Goal: Information Seeking & Learning: Learn about a topic

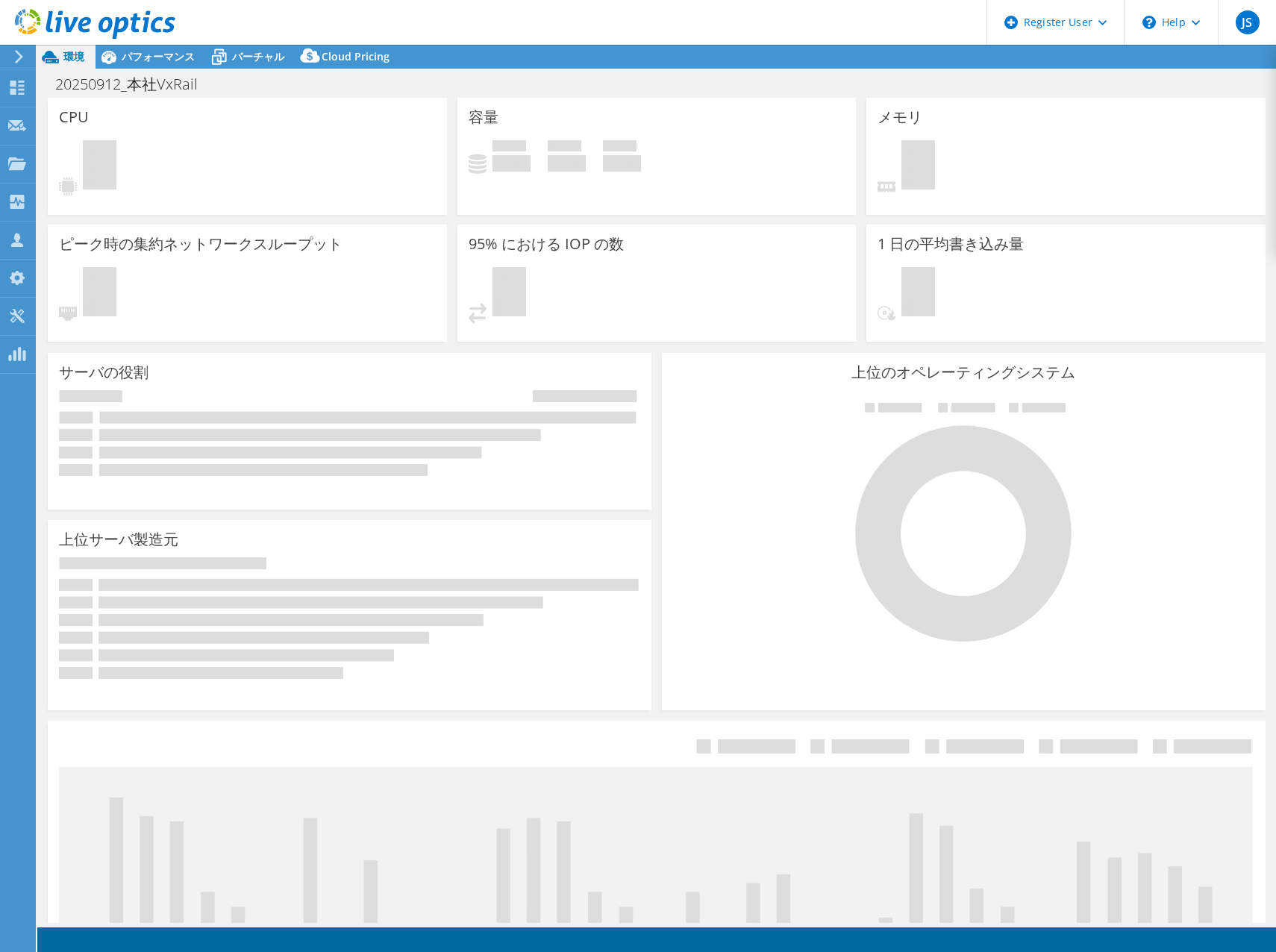
select select "USD"
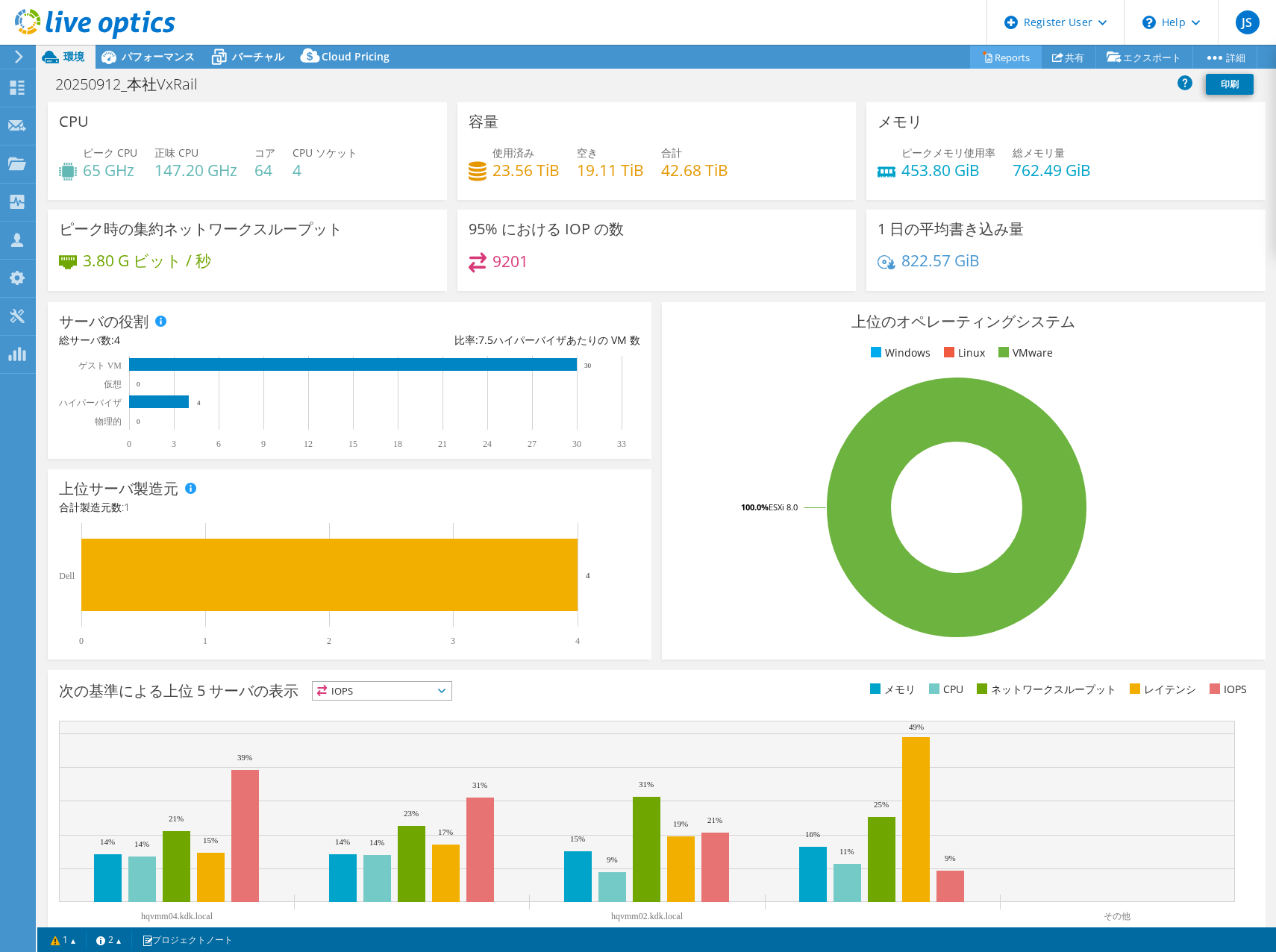
click at [999, 63] on link "Reports" at bounding box center [1006, 58] width 72 height 23
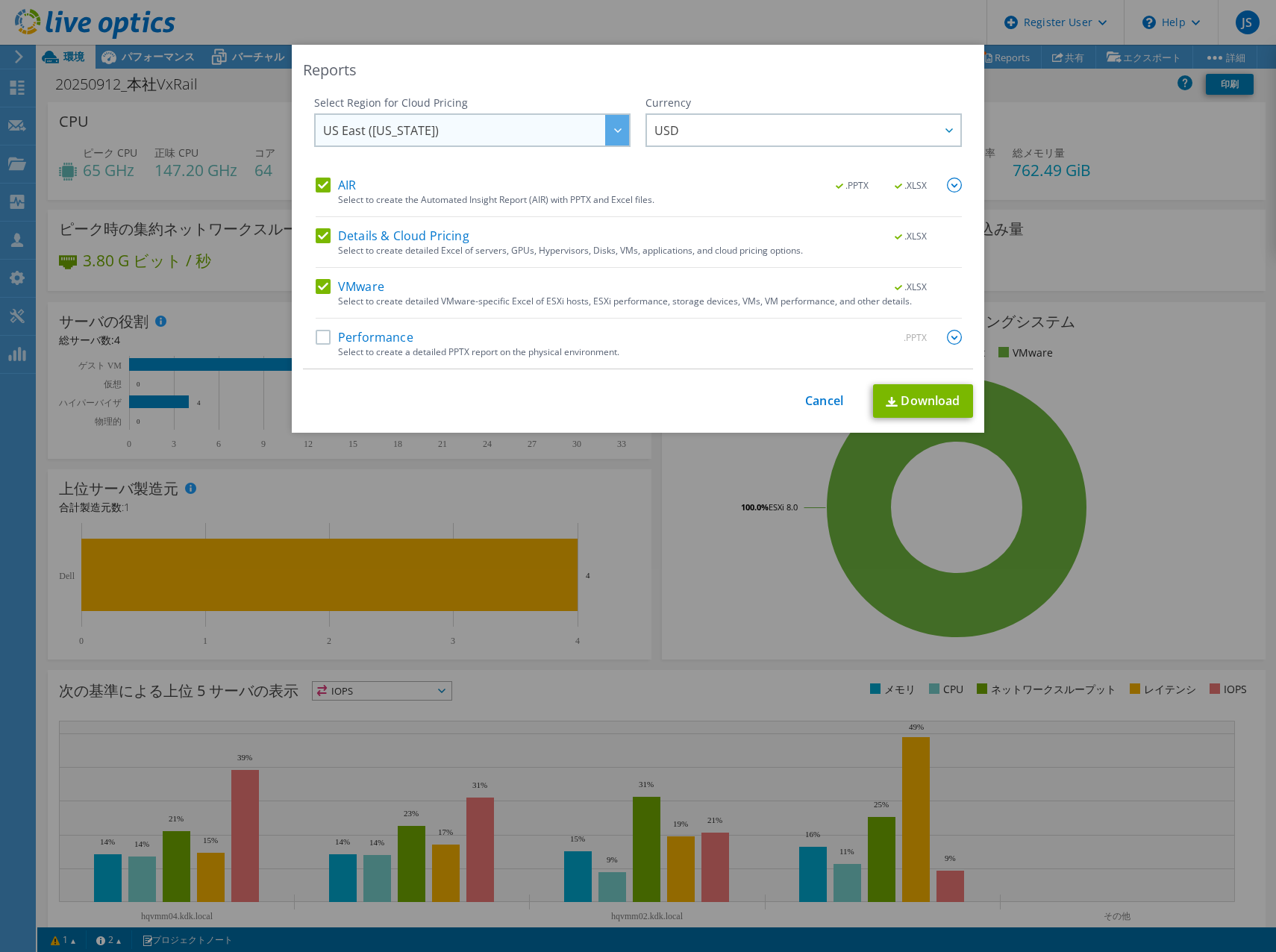
click at [586, 138] on span "US East ([US_STATE])" at bounding box center [476, 130] width 306 height 31
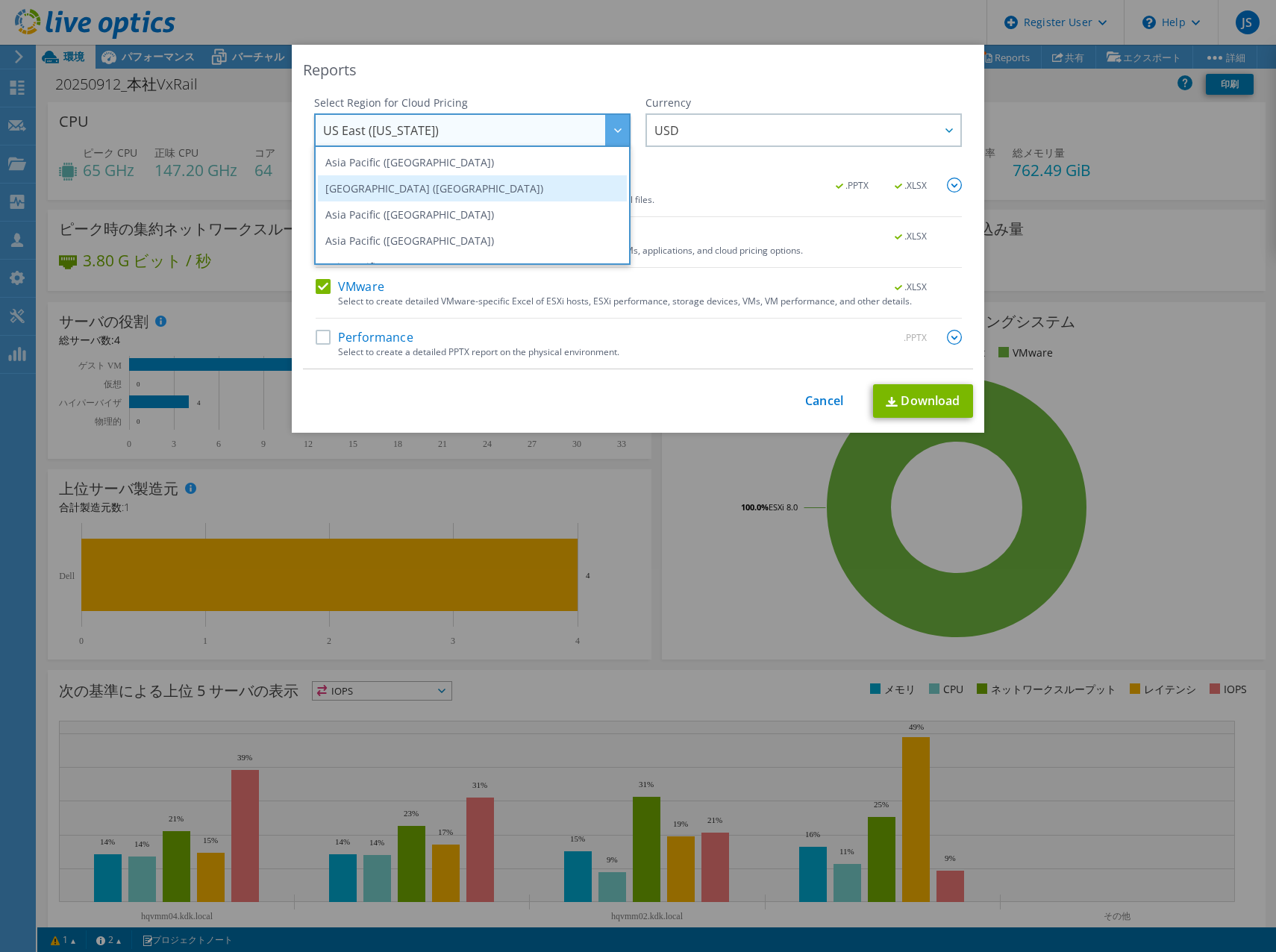
scroll to position [75, 0]
click at [483, 200] on li "Asia Pacific ([GEOGRAPHIC_DATA])" at bounding box center [471, 191] width 308 height 26
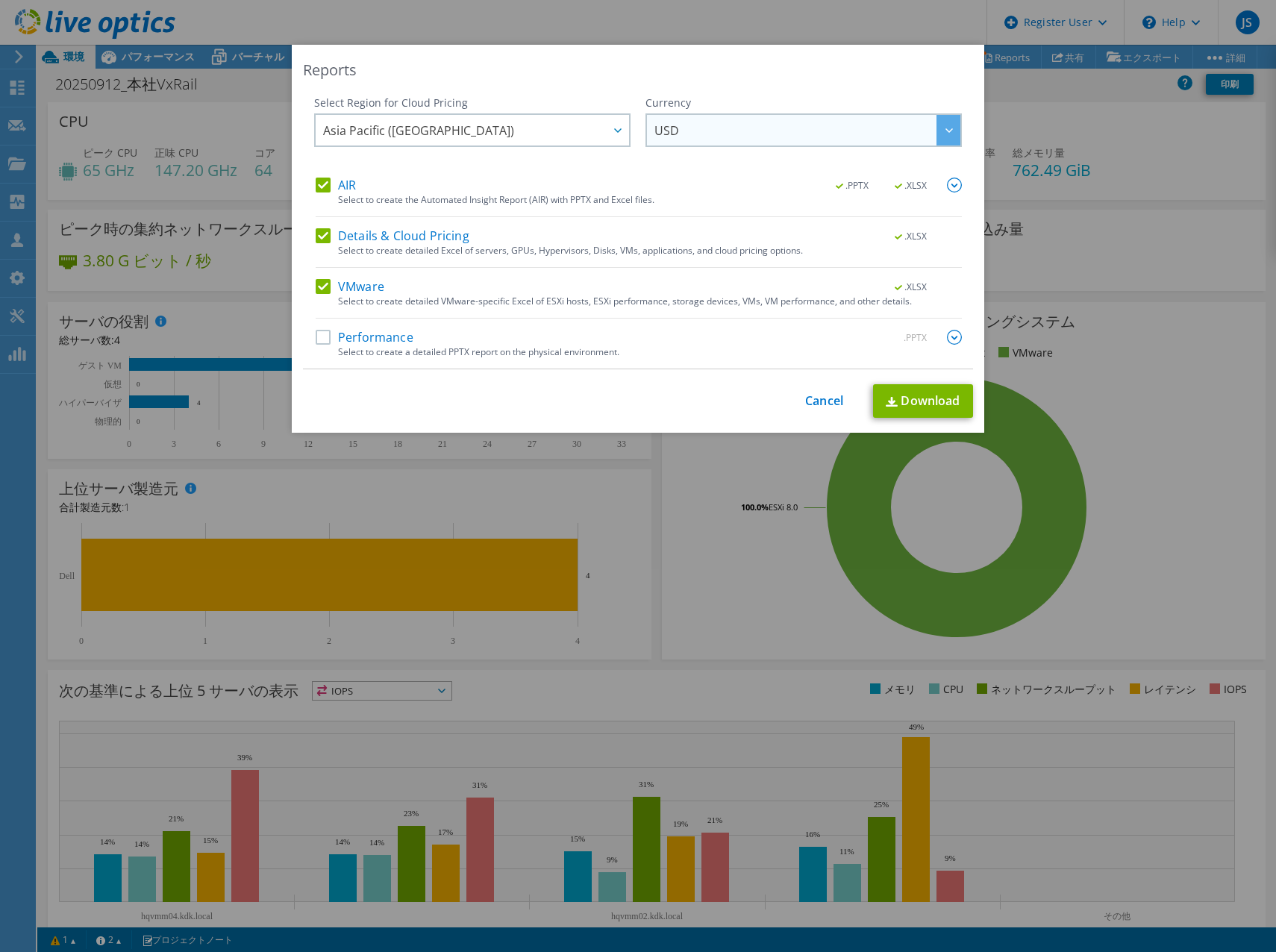
click at [677, 142] on span "USD" at bounding box center [808, 130] width 306 height 31
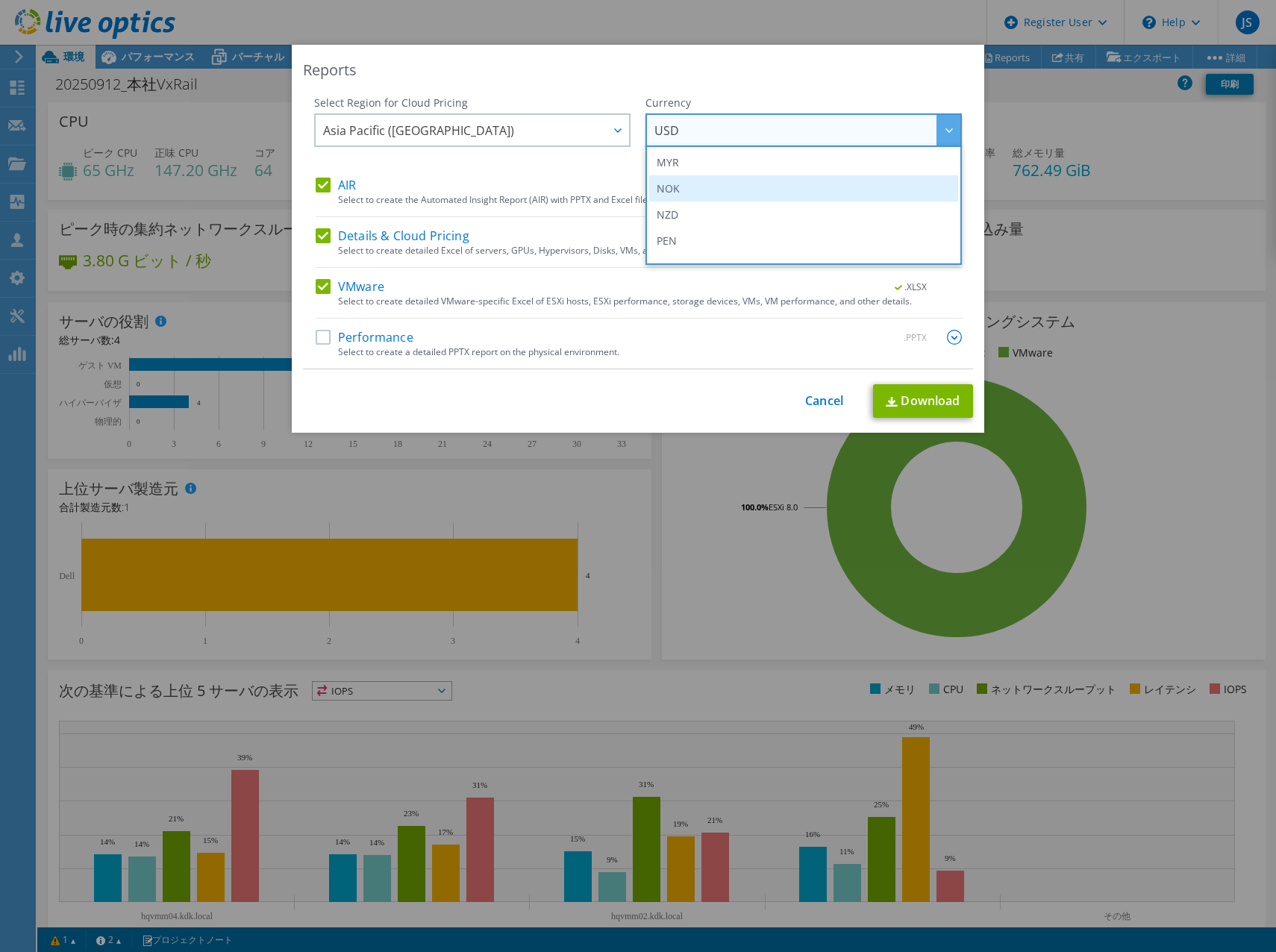
scroll to position [317, 0]
click at [696, 188] on li "JPY" at bounding box center [803, 184] width 308 height 26
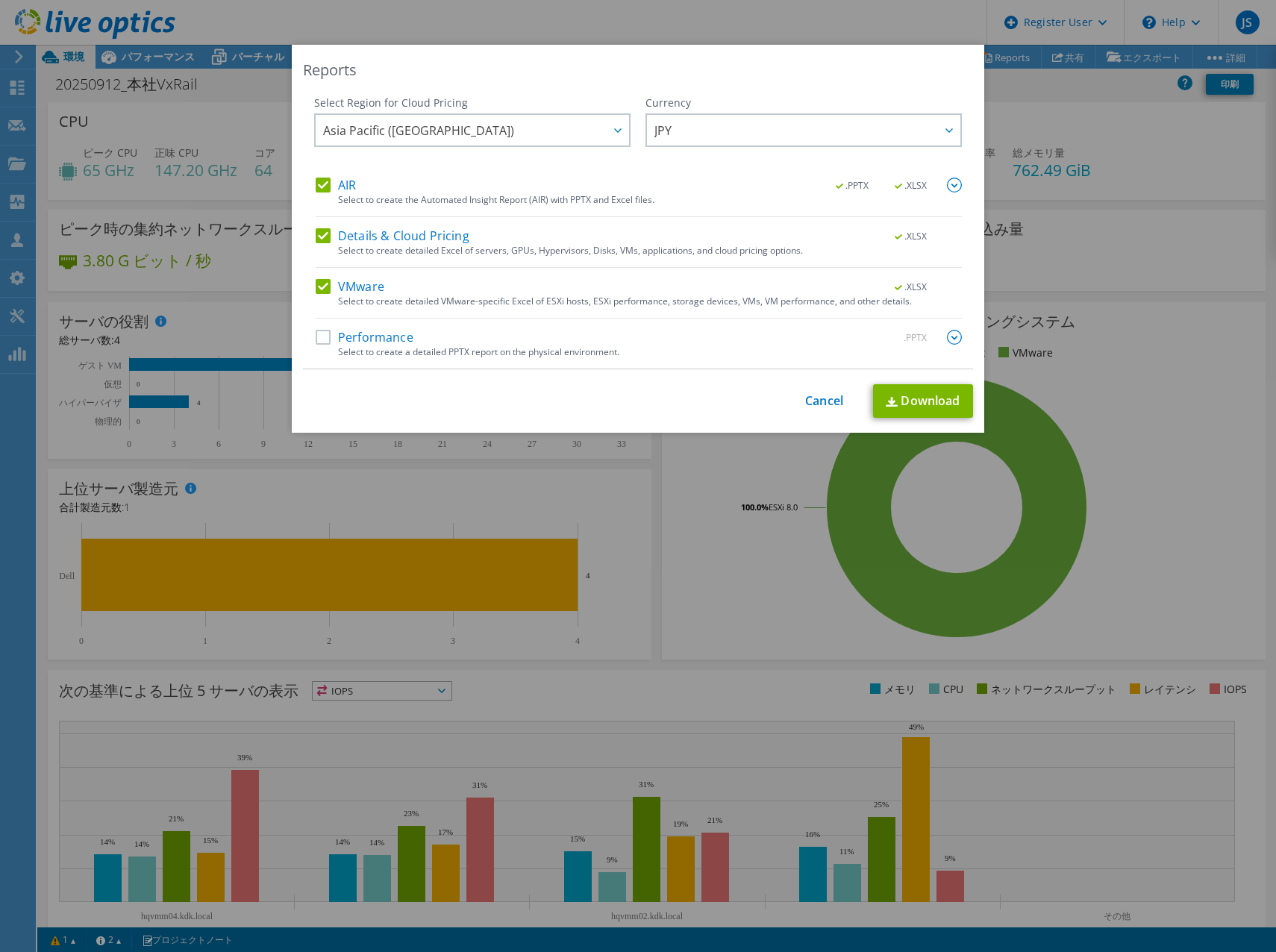
click at [950, 186] on img at bounding box center [954, 184] width 15 height 15
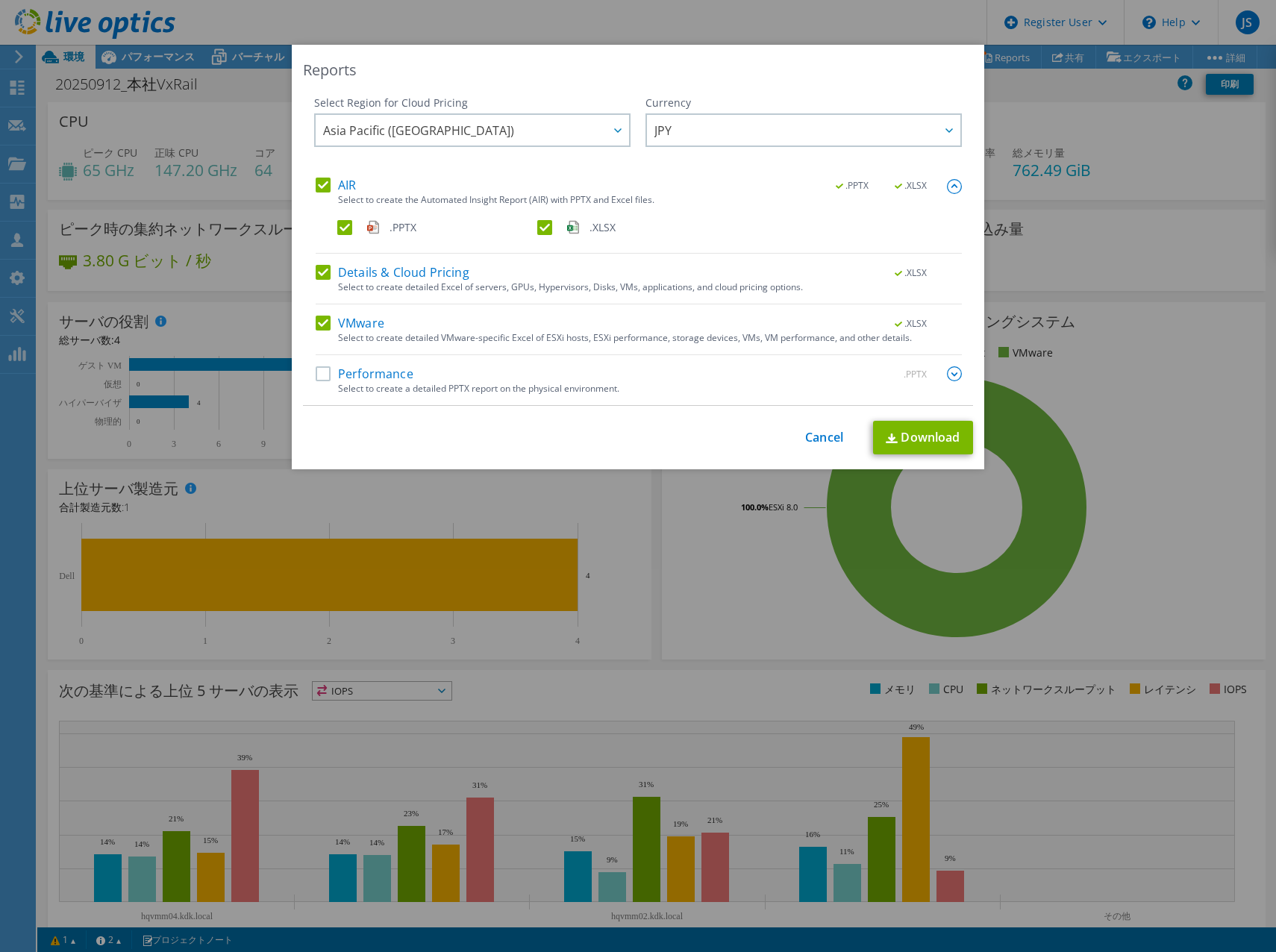
click at [948, 374] on img at bounding box center [954, 373] width 15 height 15
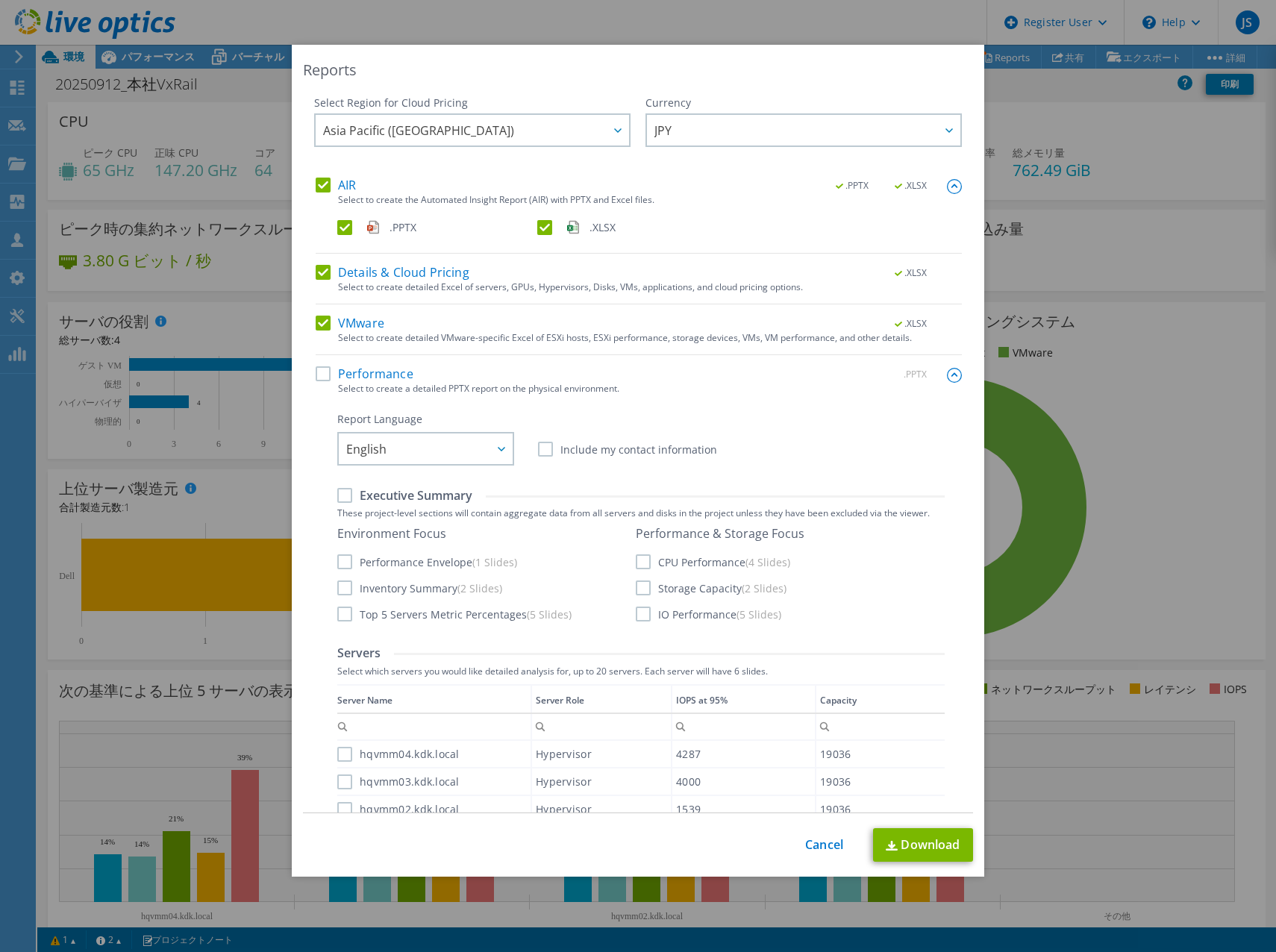
click at [388, 378] on label "Performance" at bounding box center [364, 373] width 98 height 15
click at [0, 0] on input "Performance" at bounding box center [0, 0] width 0 height 0
click at [495, 451] on div at bounding box center [500, 449] width 24 height 31
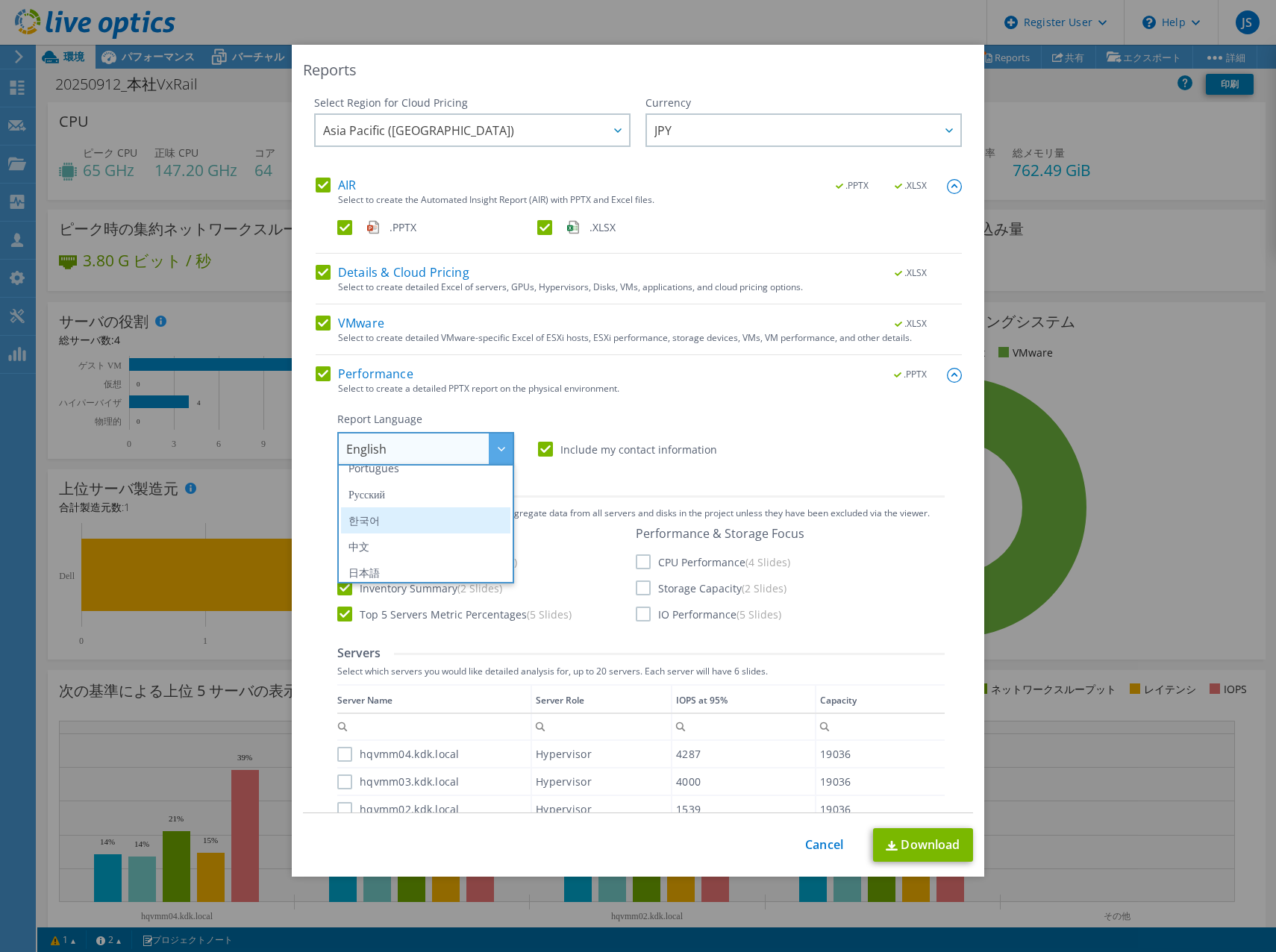
scroll to position [175, 0]
click at [449, 563] on li "日本語" at bounding box center [425, 566] width 169 height 26
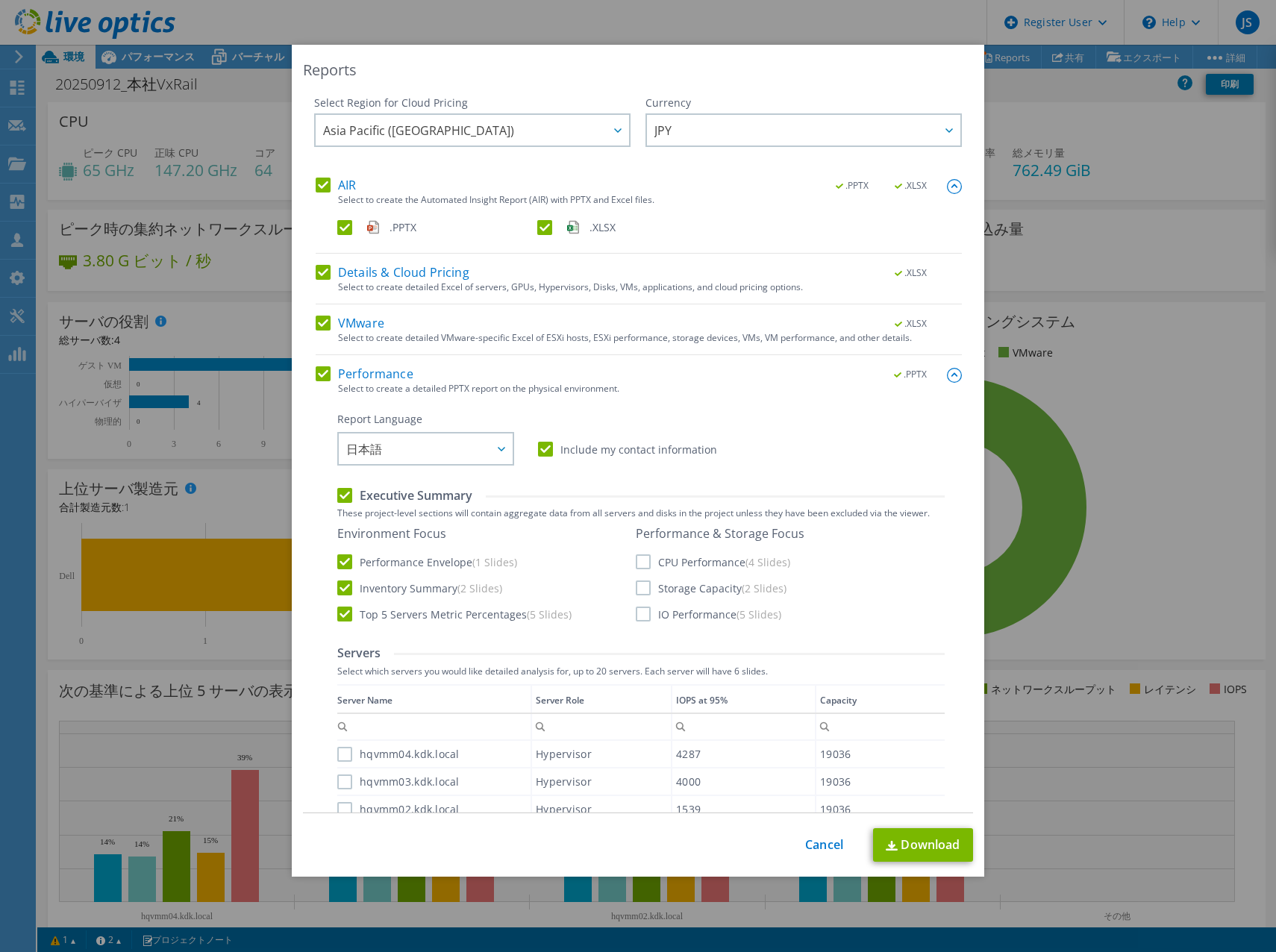
click at [674, 565] on label "CPU Performance (4 Slides)" at bounding box center [713, 561] width 155 height 15
click at [0, 0] on input "CPU Performance (4 Slides)" at bounding box center [0, 0] width 0 height 0
click at [676, 595] on label "Storage Capacity (2 Slides)" at bounding box center [711, 587] width 151 height 15
click at [0, 0] on input "Storage Capacity (2 Slides)" at bounding box center [0, 0] width 0 height 0
click at [676, 611] on label "IO Performance (5 Slides)" at bounding box center [709, 613] width 146 height 15
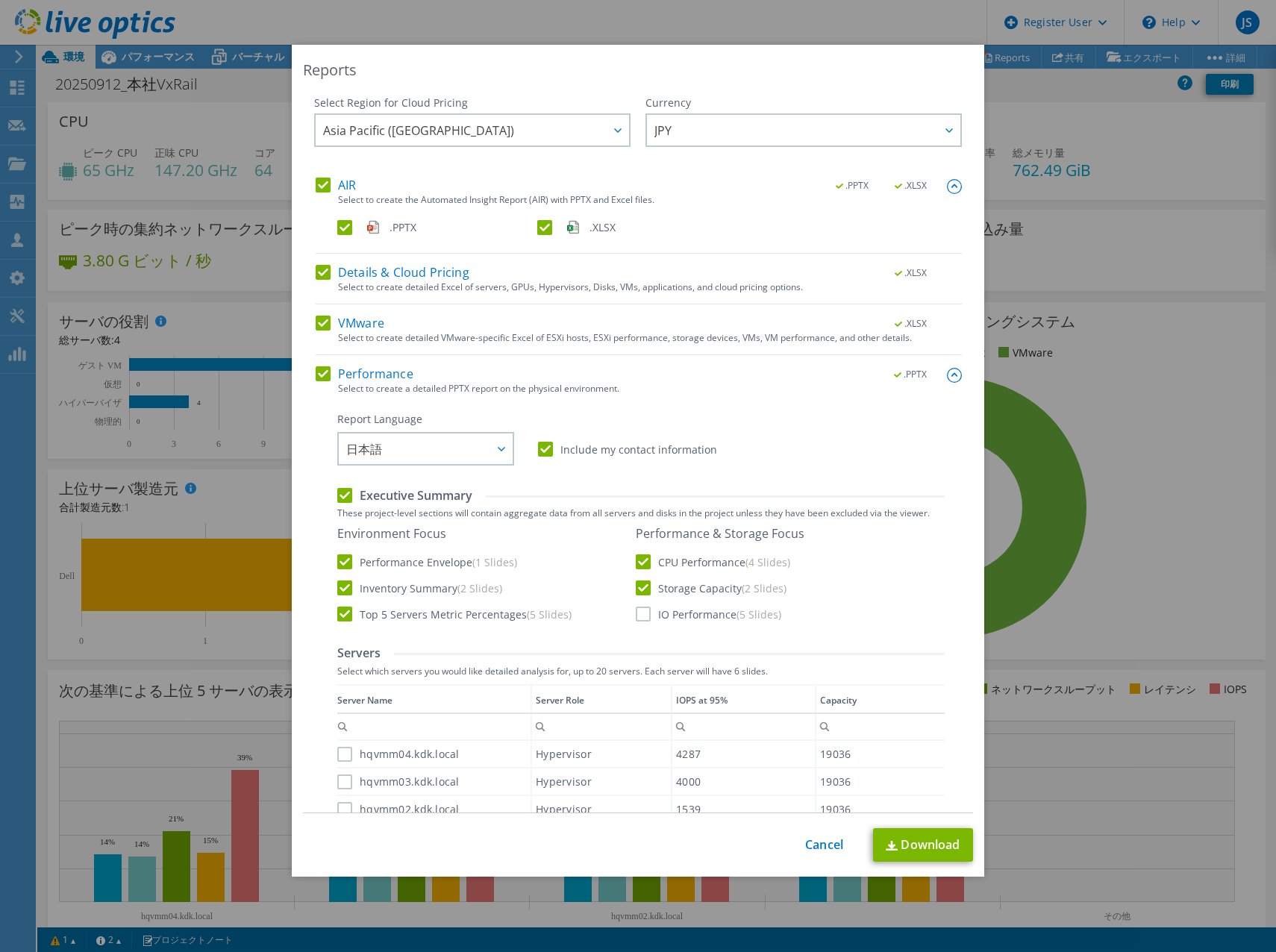
click at [0, 0] on input "IO Performance (5 Slides)" at bounding box center [0, 0] width 0 height 0
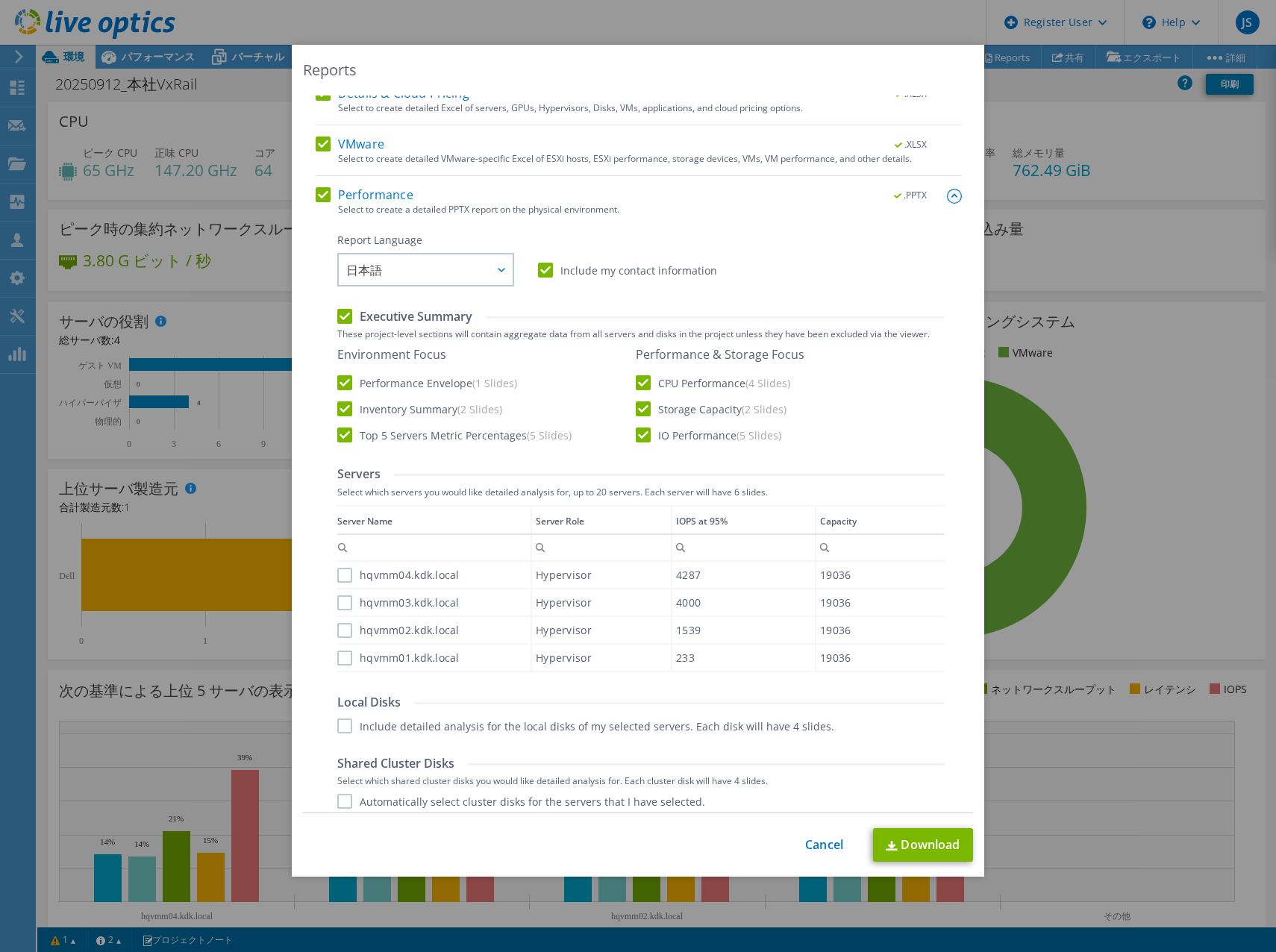
scroll to position [298, 0]
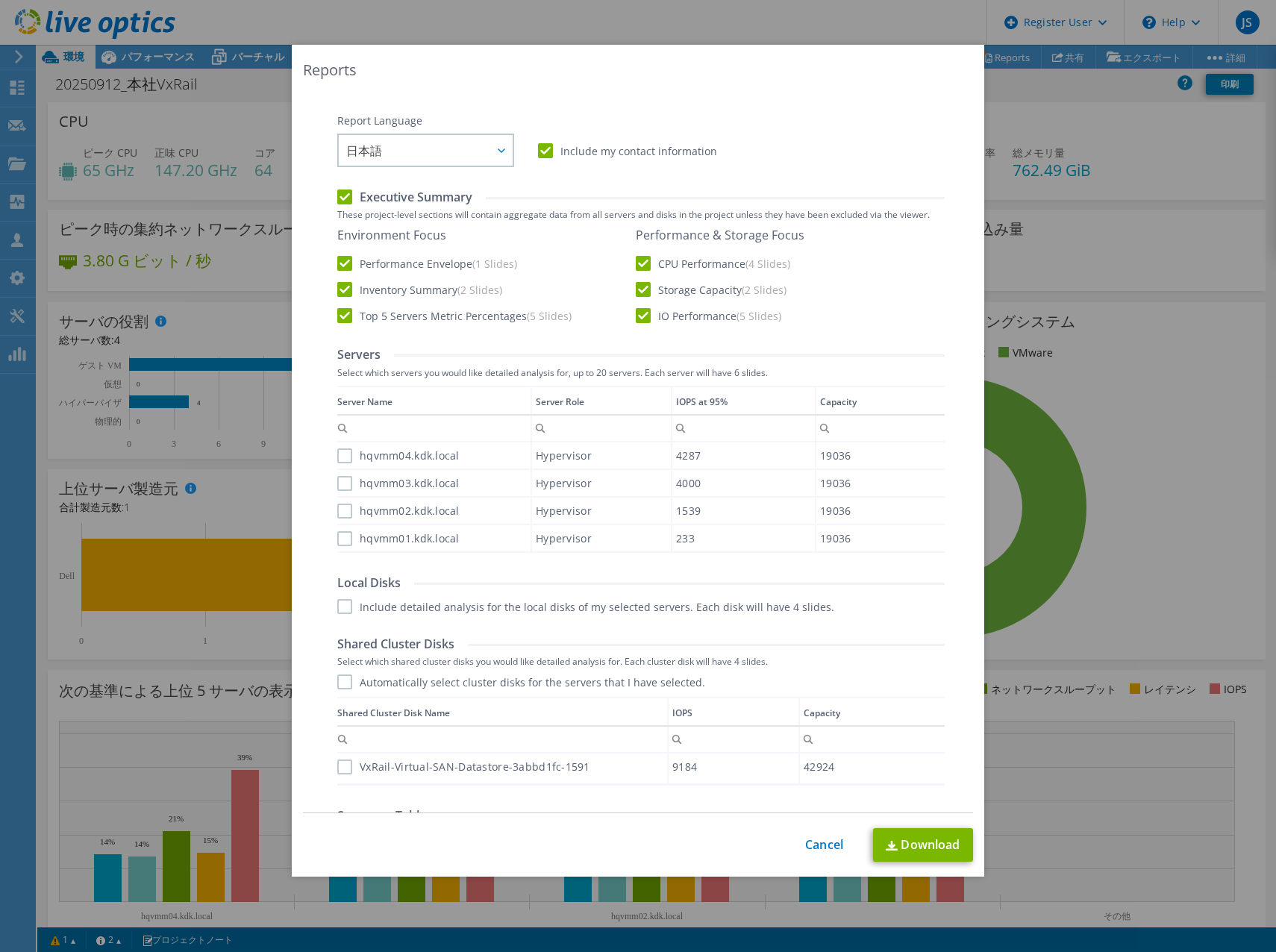
click at [357, 462] on label "hqvmm04.kdk.local" at bounding box center [398, 456] width 122 height 15
click at [0, 0] on input "hqvmm04.kdk.local" at bounding box center [0, 0] width 0 height 0
click at [340, 489] on label "hqvmm03.kdk.local" at bounding box center [398, 483] width 122 height 15
click at [0, 0] on input "hqvmm03.kdk.local" at bounding box center [0, 0] width 0 height 0
click at [339, 509] on label "hqvmm02.kdk.local" at bounding box center [398, 511] width 122 height 15
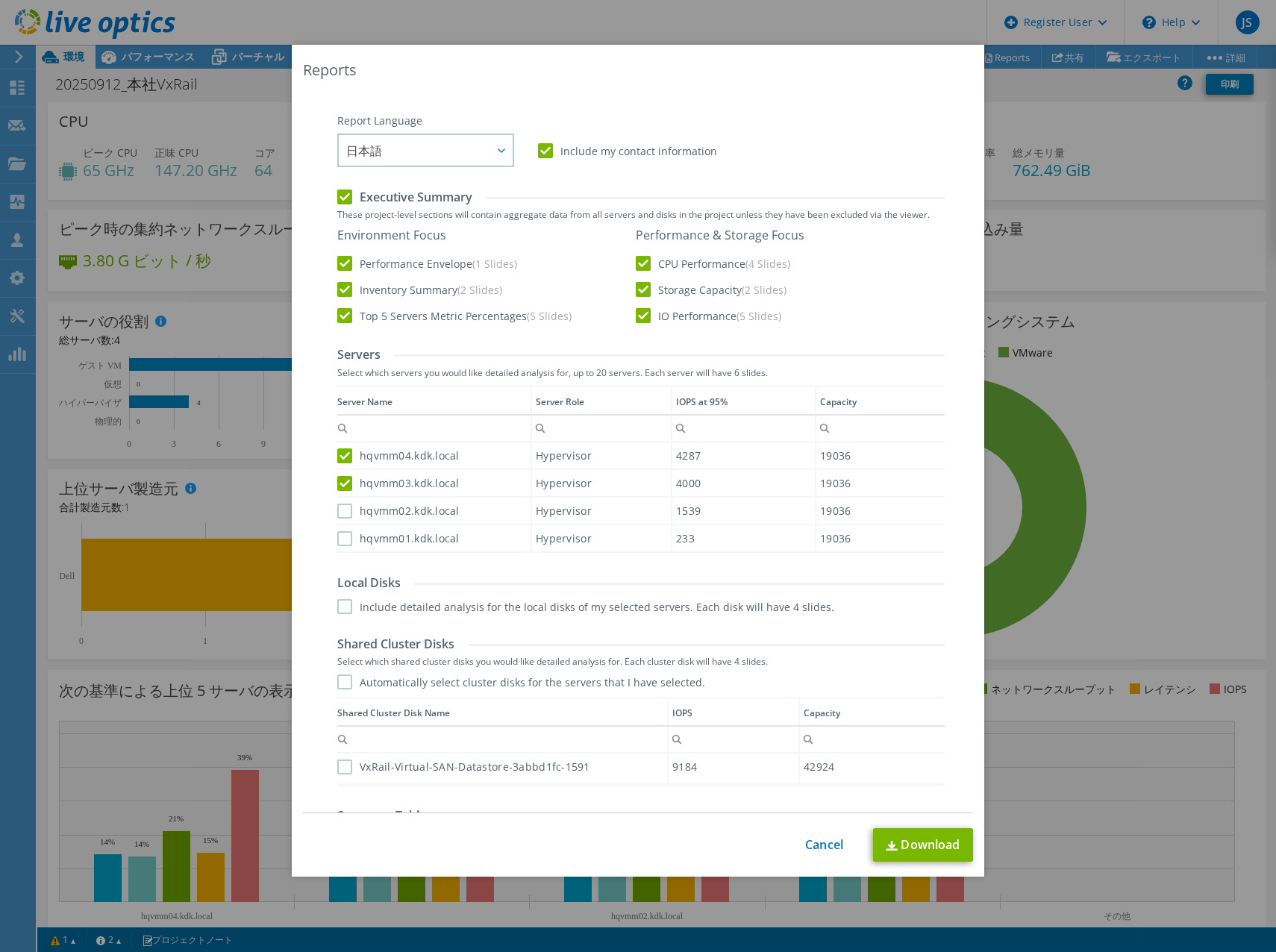
click at [0, 0] on input "hqvmm02.kdk.local" at bounding box center [0, 0] width 0 height 0
click at [338, 536] on label "hqvmm01.kdk.local" at bounding box center [398, 538] width 122 height 15
click at [0, 0] on input "hqvmm01.kdk.local" at bounding box center [0, 0] width 0 height 0
click at [339, 601] on label "Include detailed analysis for the local disks of my selected servers. Each disk…" at bounding box center [585, 606] width 497 height 15
click at [0, 0] on input "Include detailed analysis for the local disks of my selected servers. Each disk…" at bounding box center [0, 0] width 0 height 0
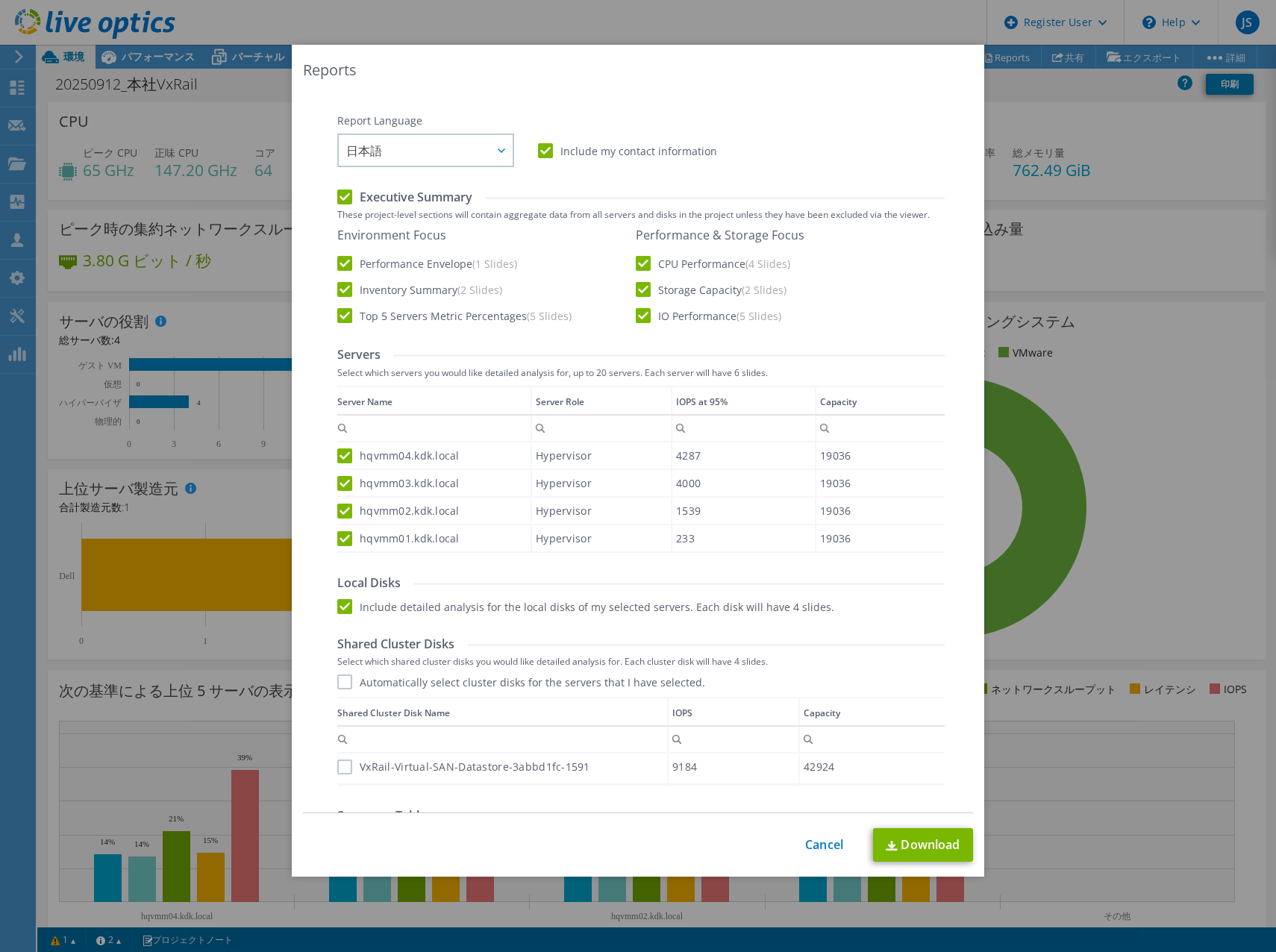
click at [337, 677] on label "Automatically select cluster disks for the servers that I have selected." at bounding box center [521, 681] width 368 height 15
click at [0, 0] on input "Automatically select cluster disks for the servers that I have selected." at bounding box center [0, 0] width 0 height 0
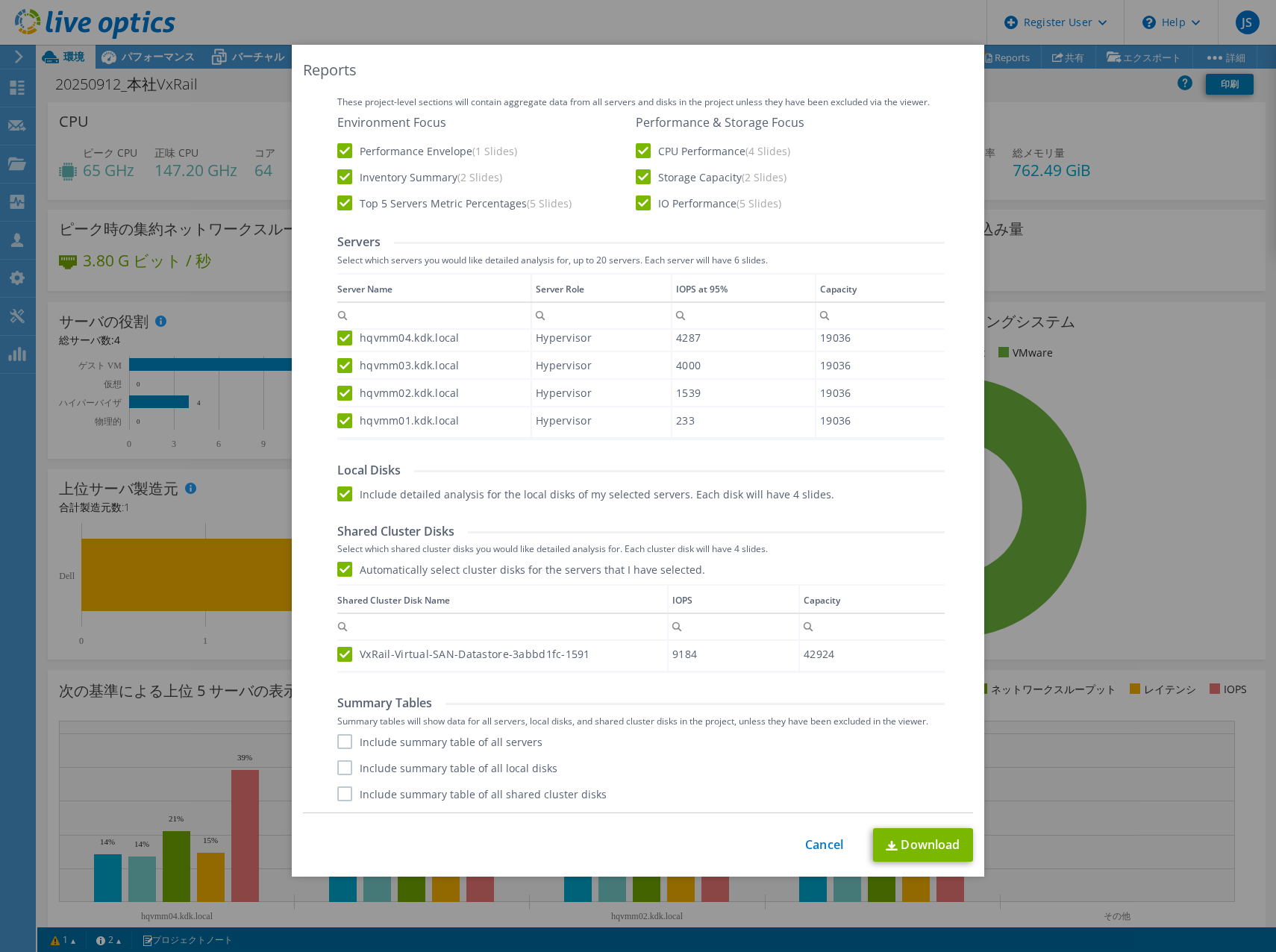
click at [410, 743] on label "Include summary table of all servers" at bounding box center [440, 741] width 205 height 15
click at [0, 0] on input "Include summary table of all servers" at bounding box center [0, 0] width 0 height 0
click at [401, 768] on label "Include summary table of all local disks" at bounding box center [447, 767] width 220 height 15
click at [0, 0] on input "Include summary table of all local disks" at bounding box center [0, 0] width 0 height 0
click at [401, 786] on label "Include summary table of all shared cluster disks" at bounding box center [471, 793] width 269 height 15
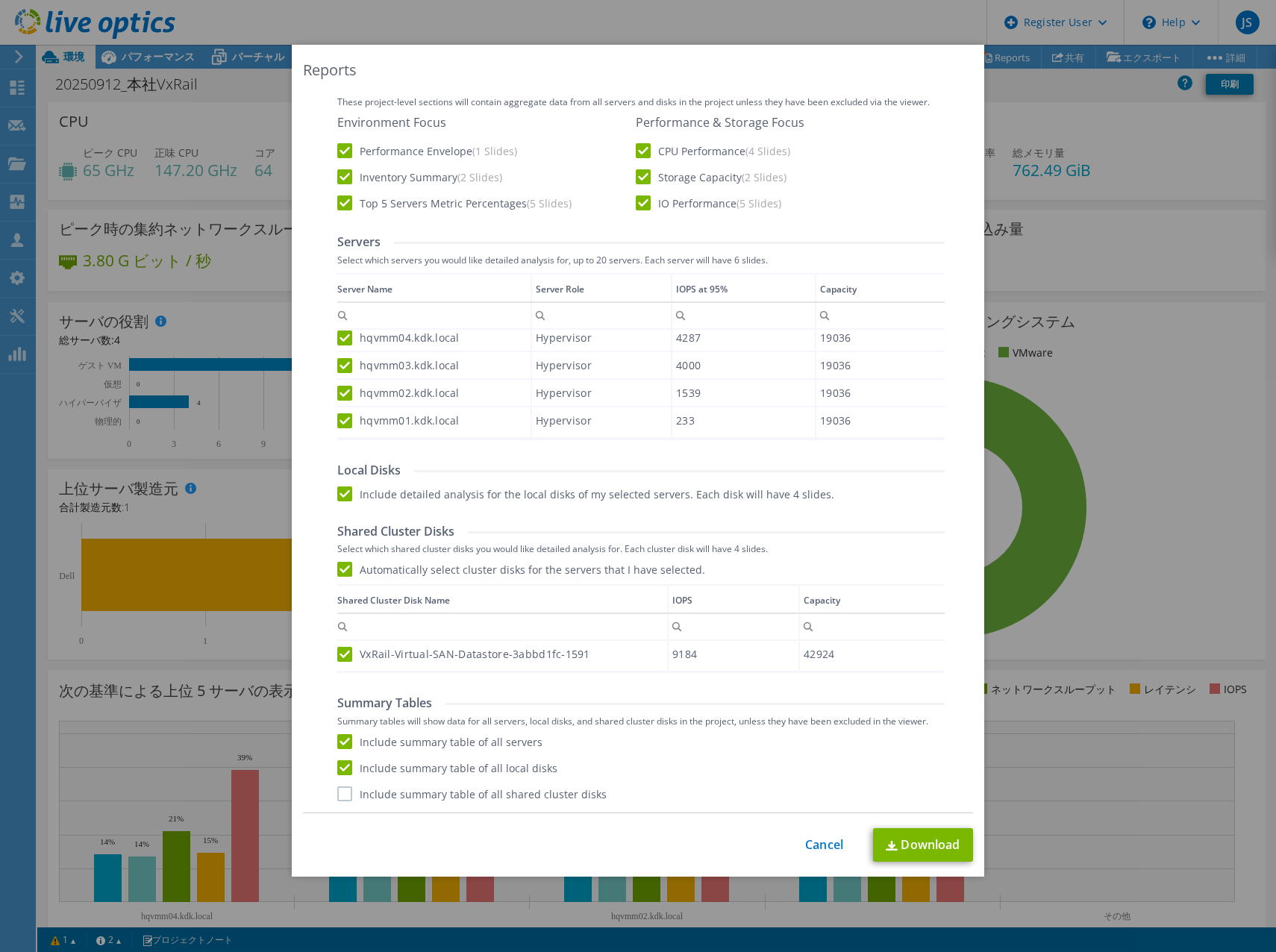
click at [0, 0] on input "Include summary table of all shared cluster disks" at bounding box center [0, 0] width 0 height 0
click at [905, 839] on link "Download" at bounding box center [923, 844] width 100 height 33
click at [1203, 146] on div "Reports Select Region for Cloud Pricing Asia Pacific ([GEOGRAPHIC_DATA]) [GEOGR…" at bounding box center [638, 476] width 1276 height 862
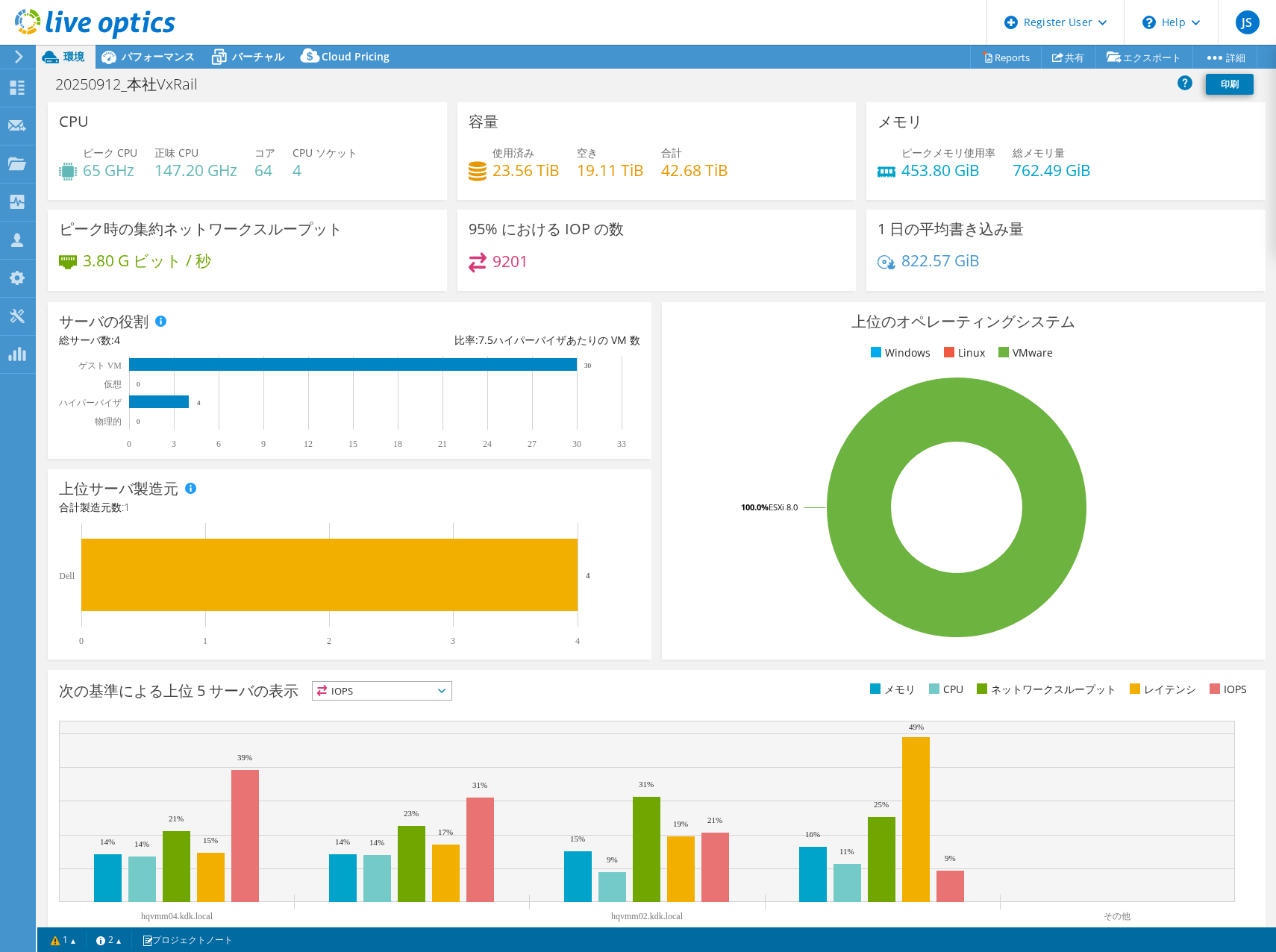
click at [165, 47] on div at bounding box center [87, 25] width 175 height 50
click at [163, 58] on span "パフォーマンス" at bounding box center [157, 57] width 73 height 14
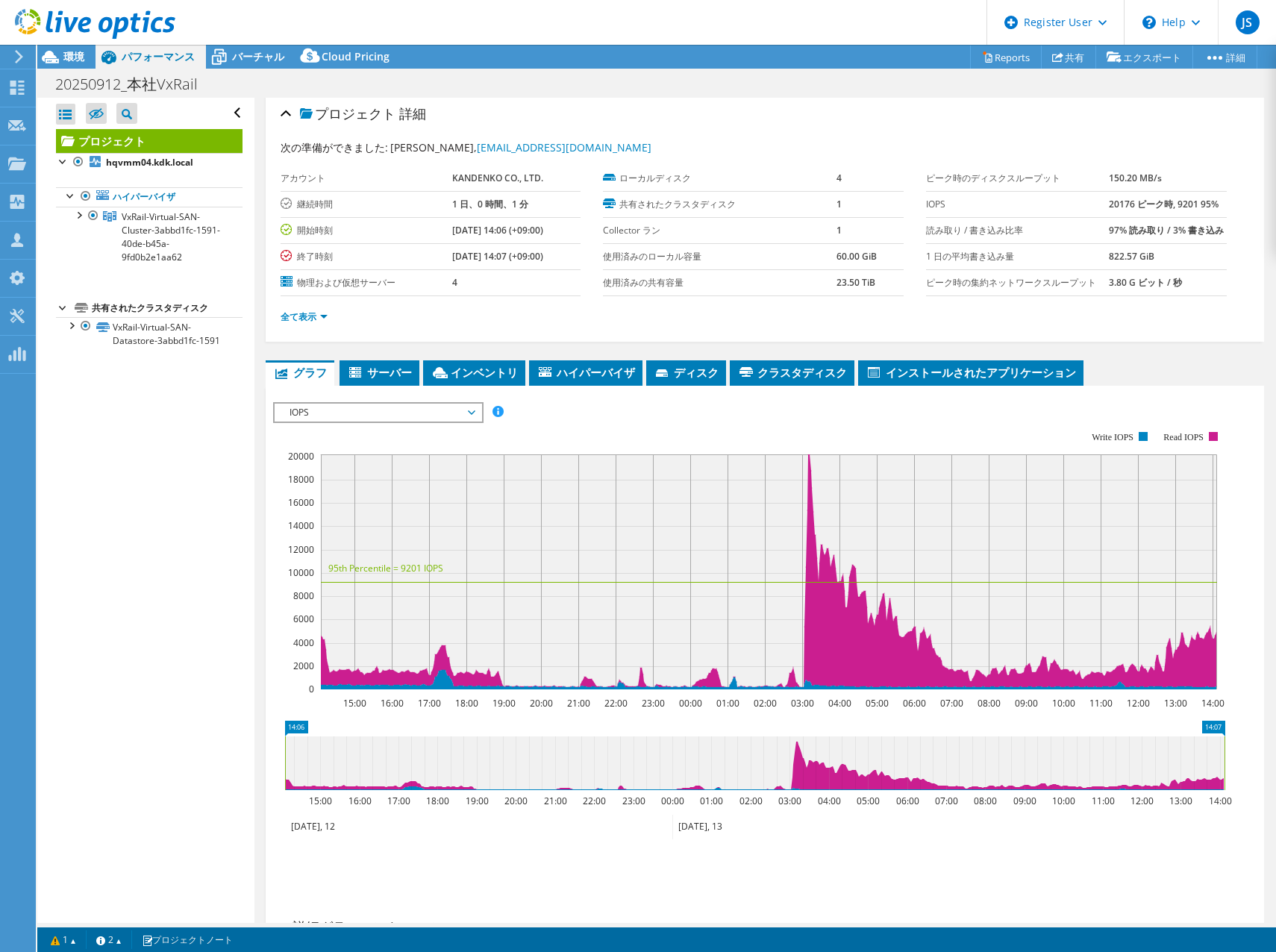
scroll to position [0, 0]
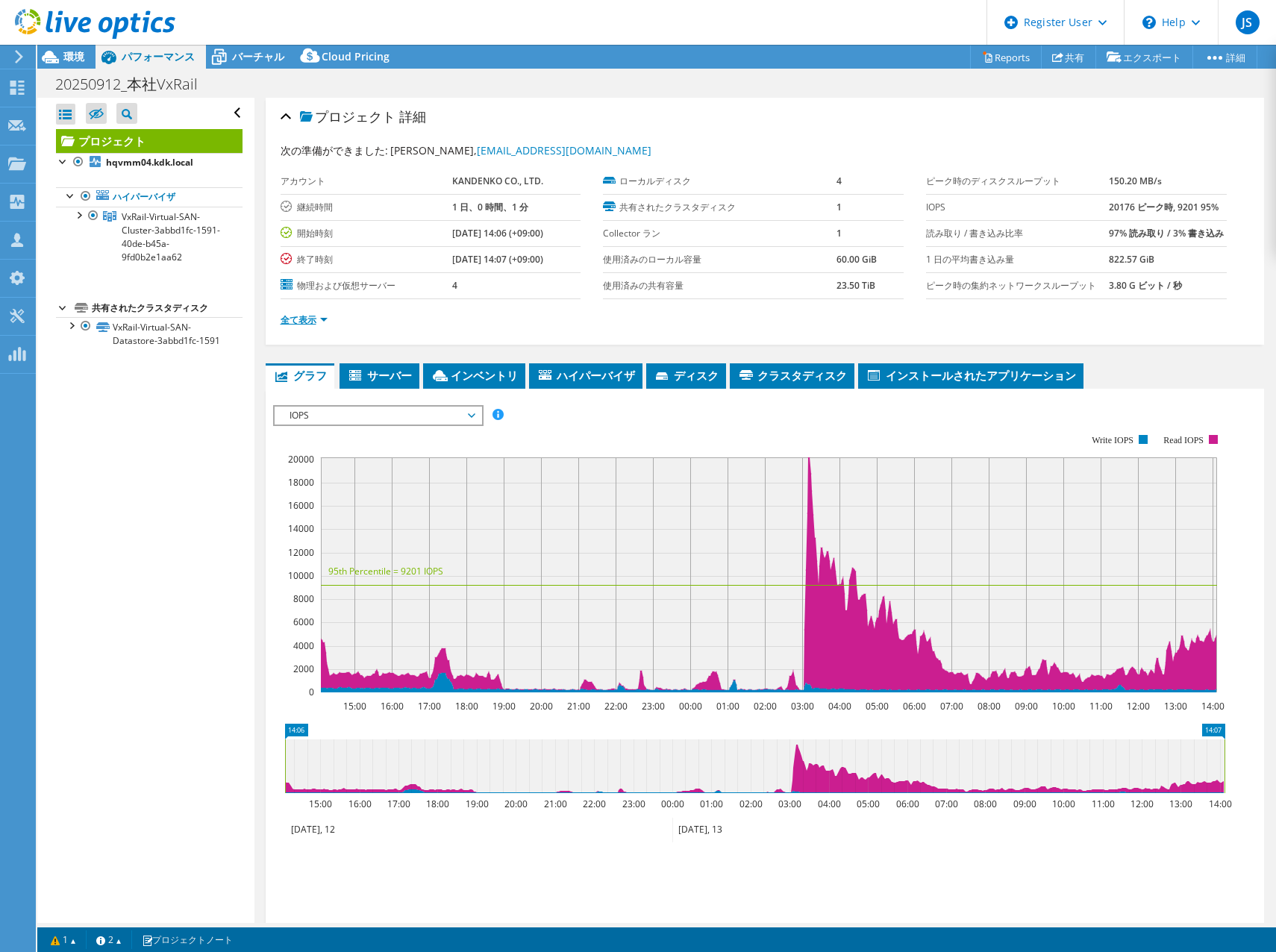
click at [314, 325] on link "全て表示" at bounding box center [304, 319] width 47 height 13
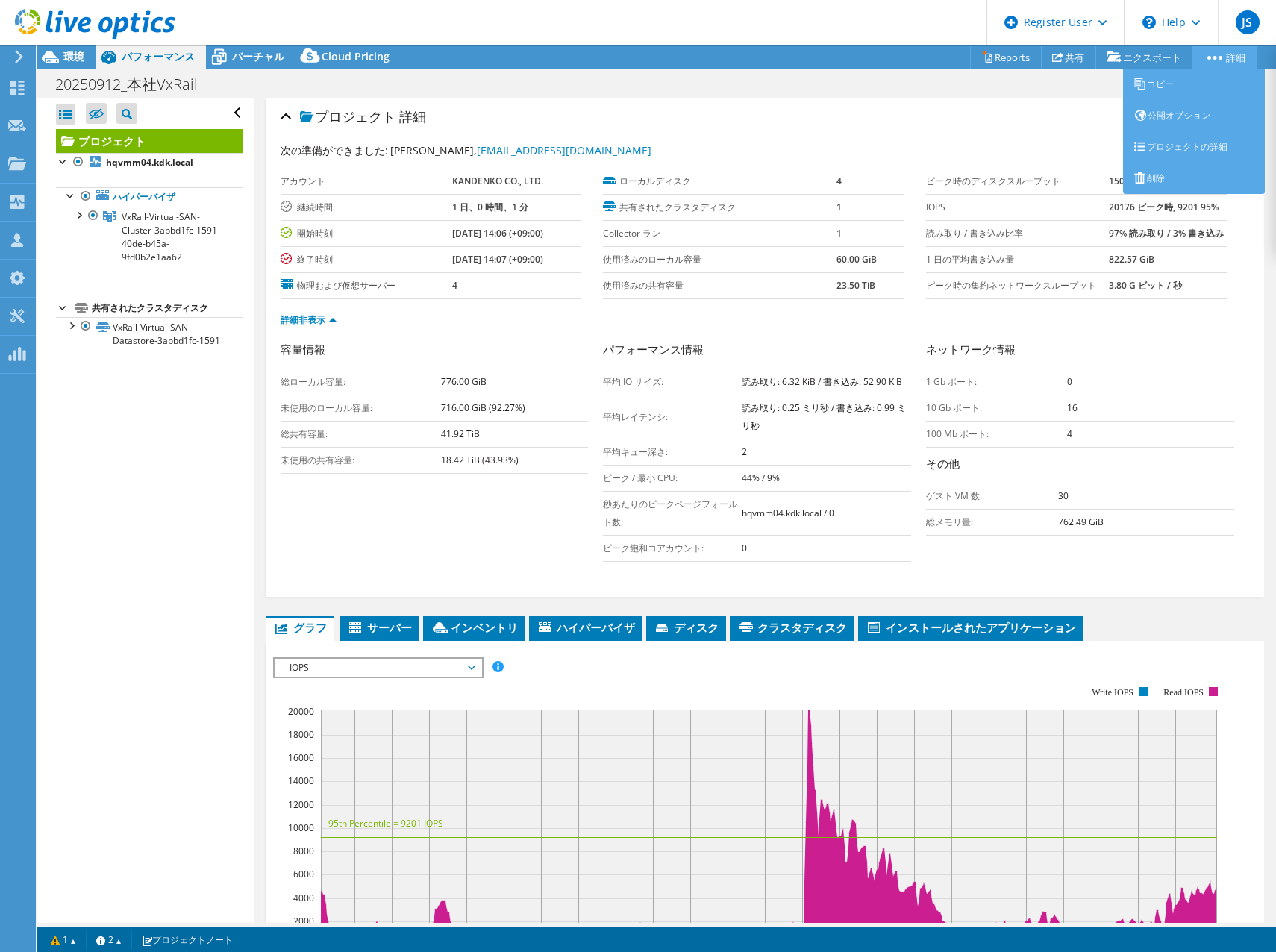
click at [1219, 50] on link "詳細" at bounding box center [1225, 58] width 65 height 23
click at [1152, 147] on link "プロジェクトの詳細" at bounding box center [1194, 147] width 142 height 31
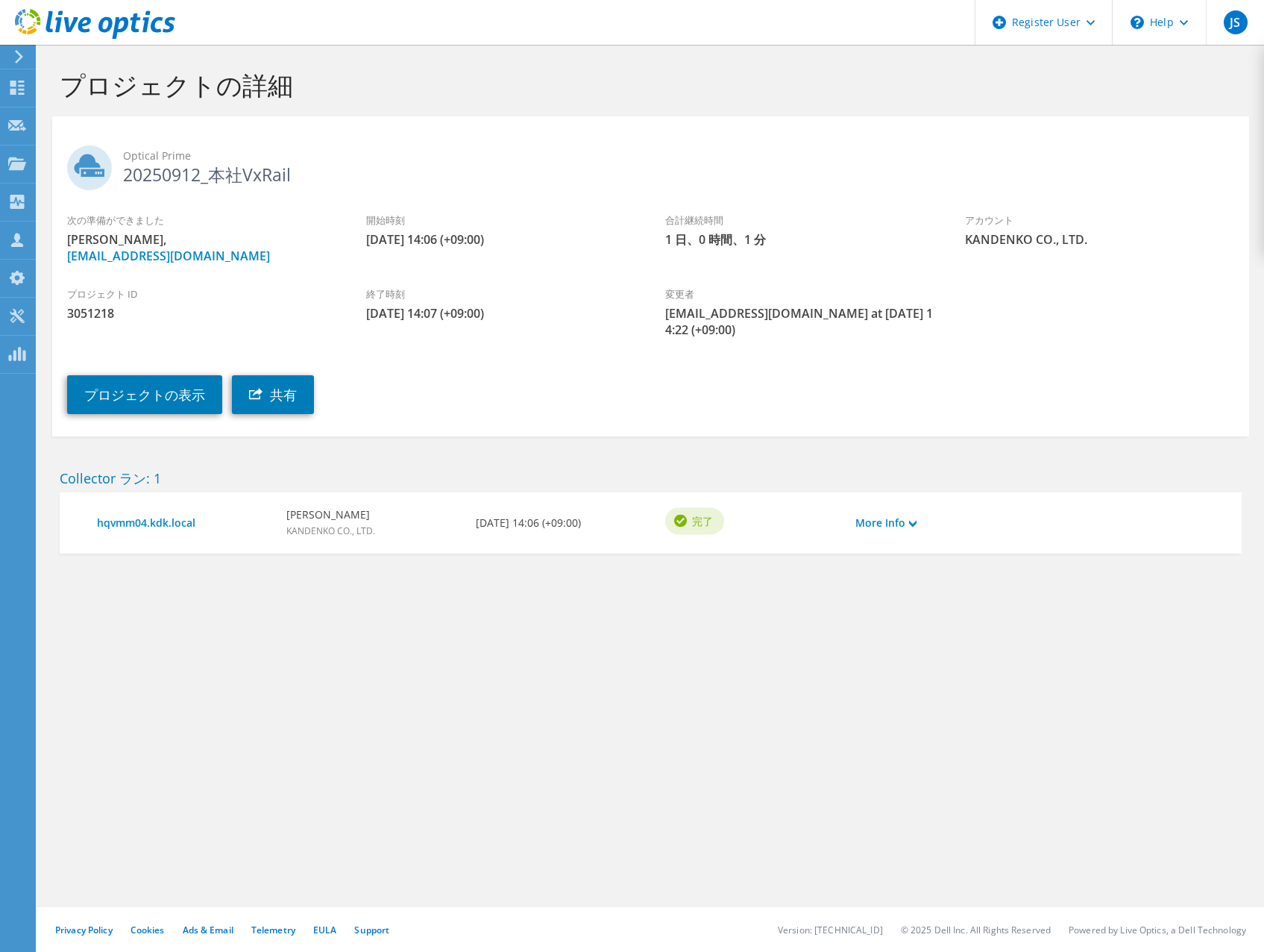
click at [84, 307] on span "3051218" at bounding box center [201, 313] width 269 height 16
copy span "3051218"
click at [147, 107] on div "プロジェクトの詳細" at bounding box center [651, 81] width 1212 height 72
click at [156, 394] on link "プロジェクトの表示" at bounding box center [145, 394] width 156 height 39
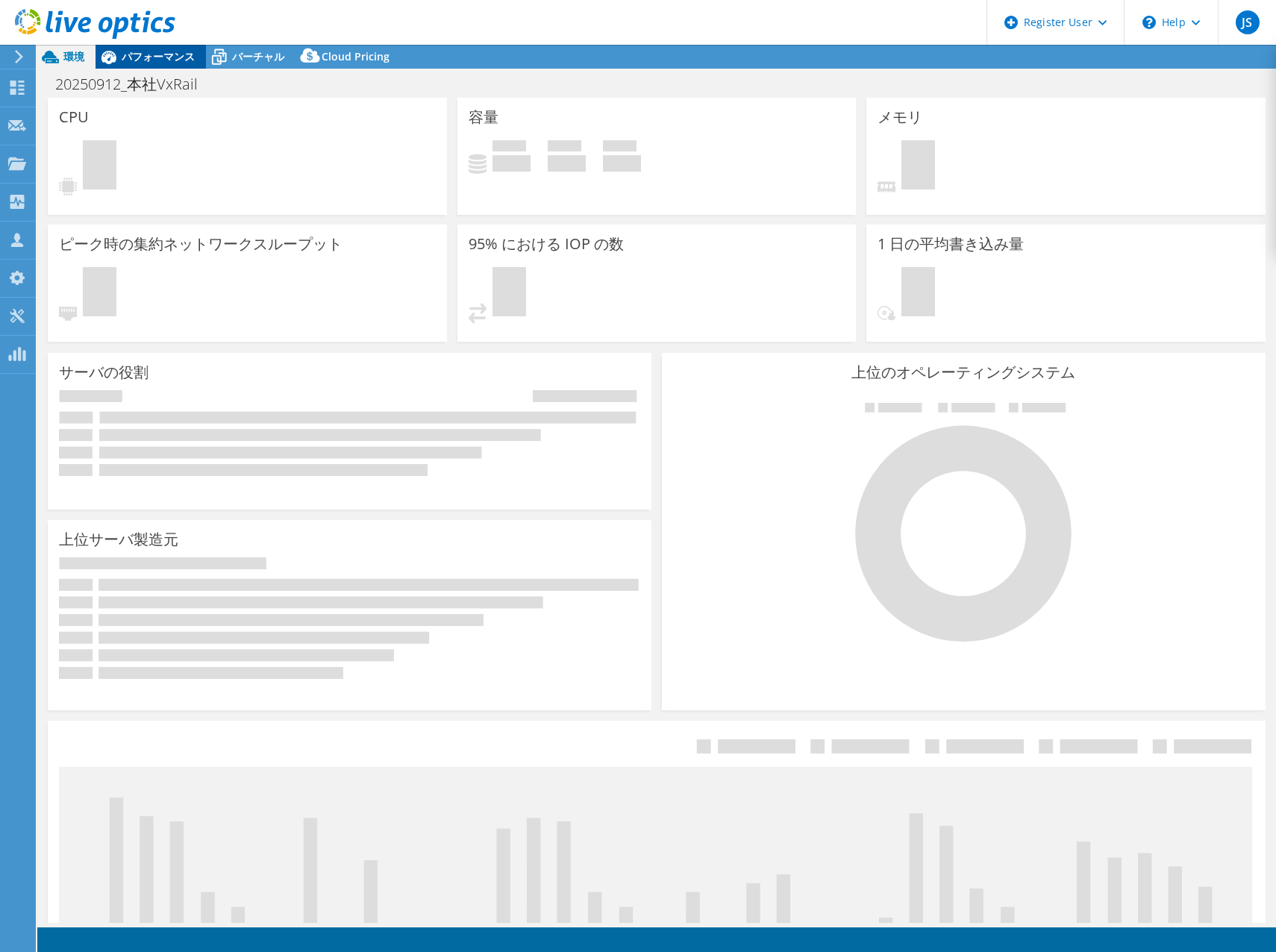
select select "[GEOGRAPHIC_DATA]"
select select "JPY"
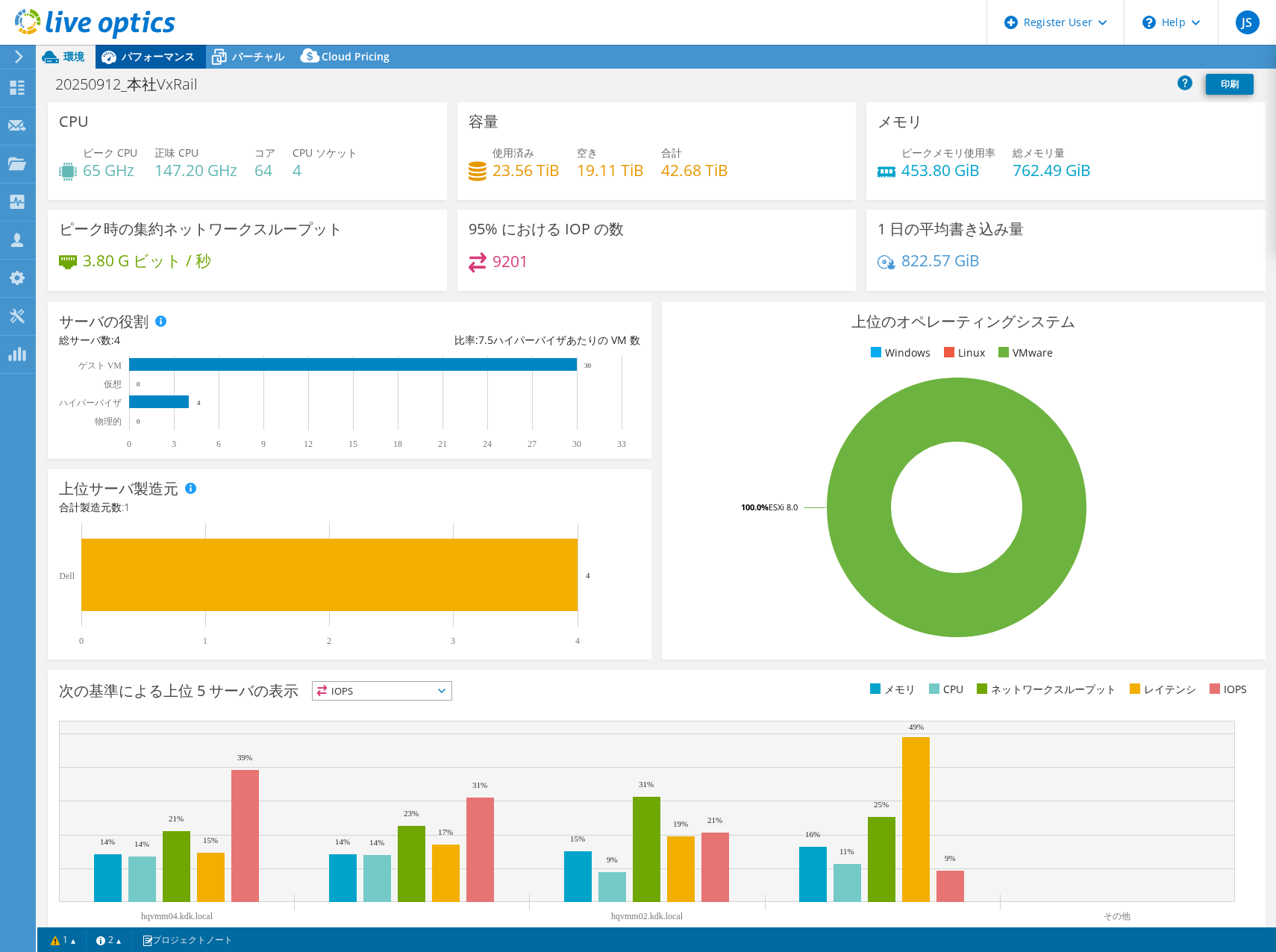
click at [156, 61] on span "パフォーマンス" at bounding box center [157, 57] width 73 height 14
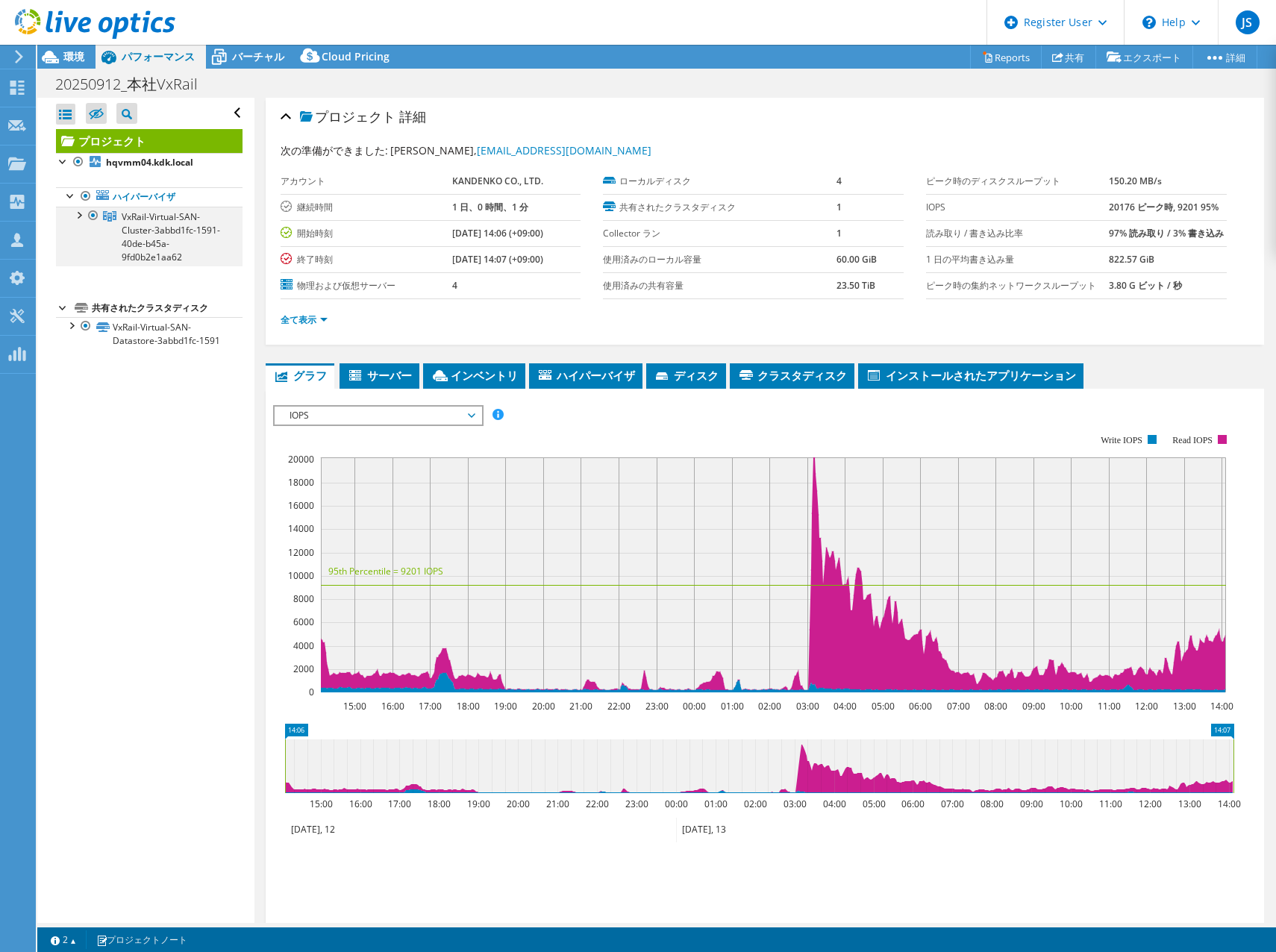
click at [77, 213] on div at bounding box center [78, 214] width 15 height 15
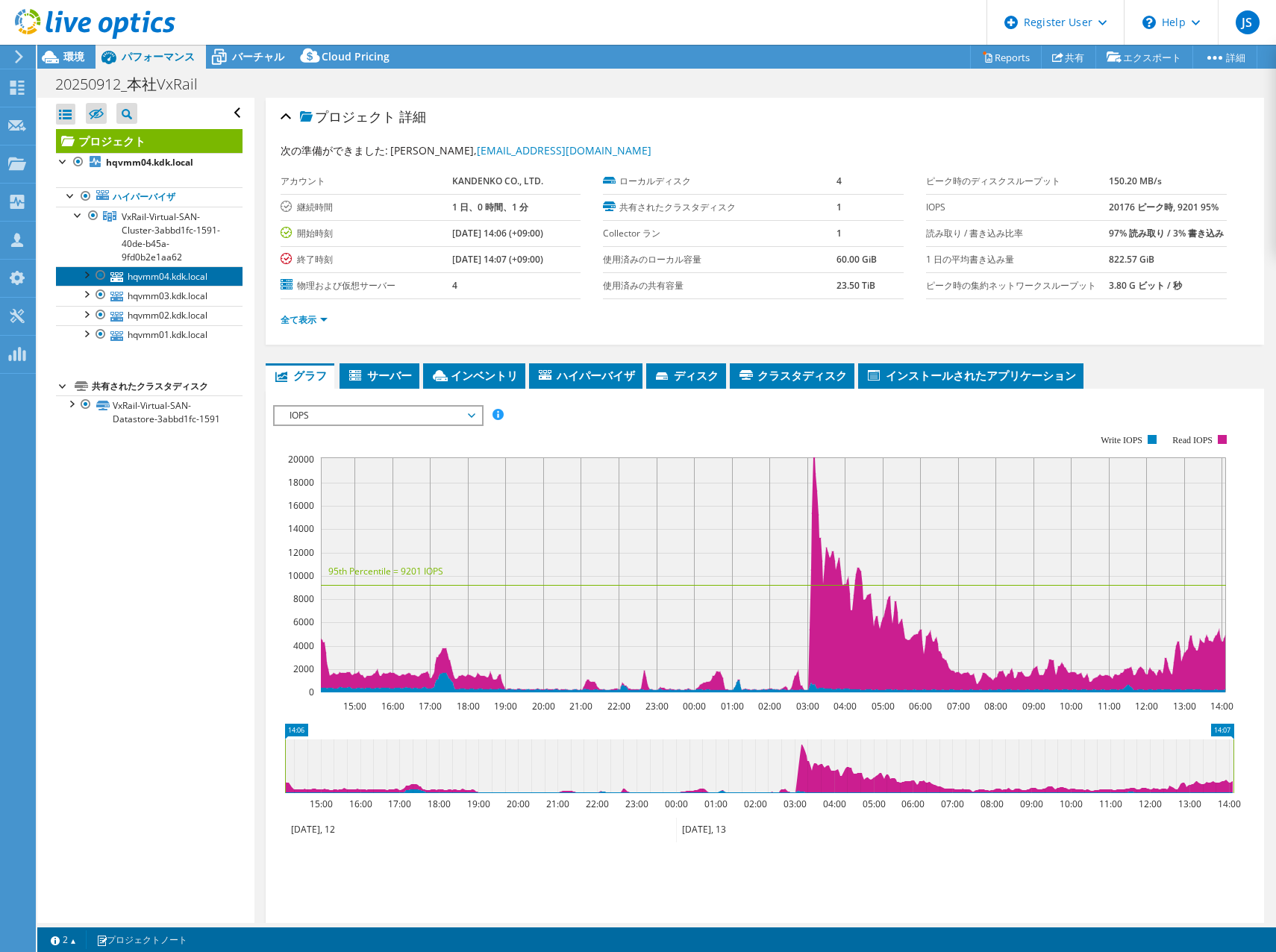
click at [156, 278] on link "hqvmm04.kdk.local" at bounding box center [148, 276] width 186 height 20
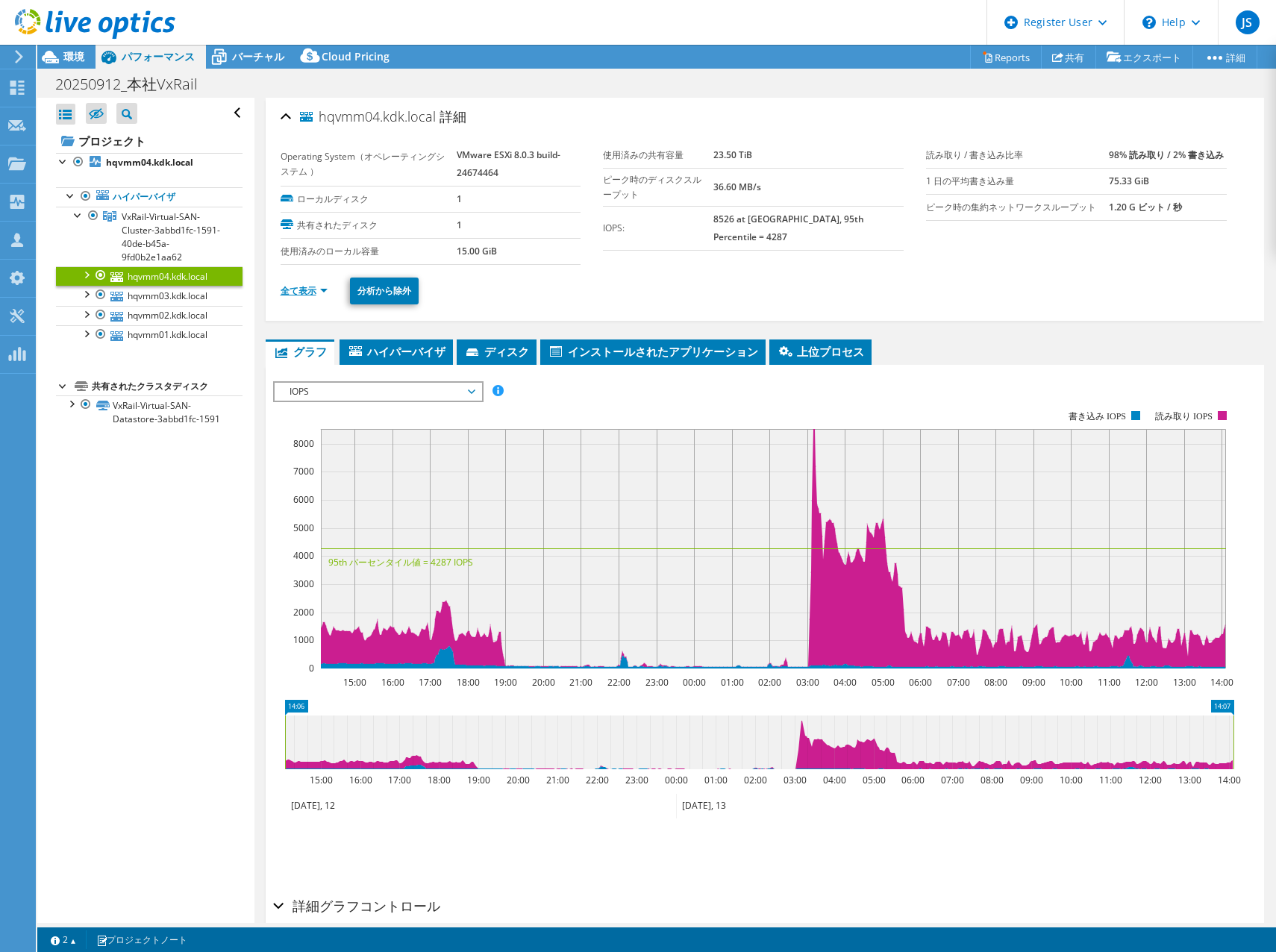
click at [308, 286] on link "全て表示" at bounding box center [304, 290] width 47 height 13
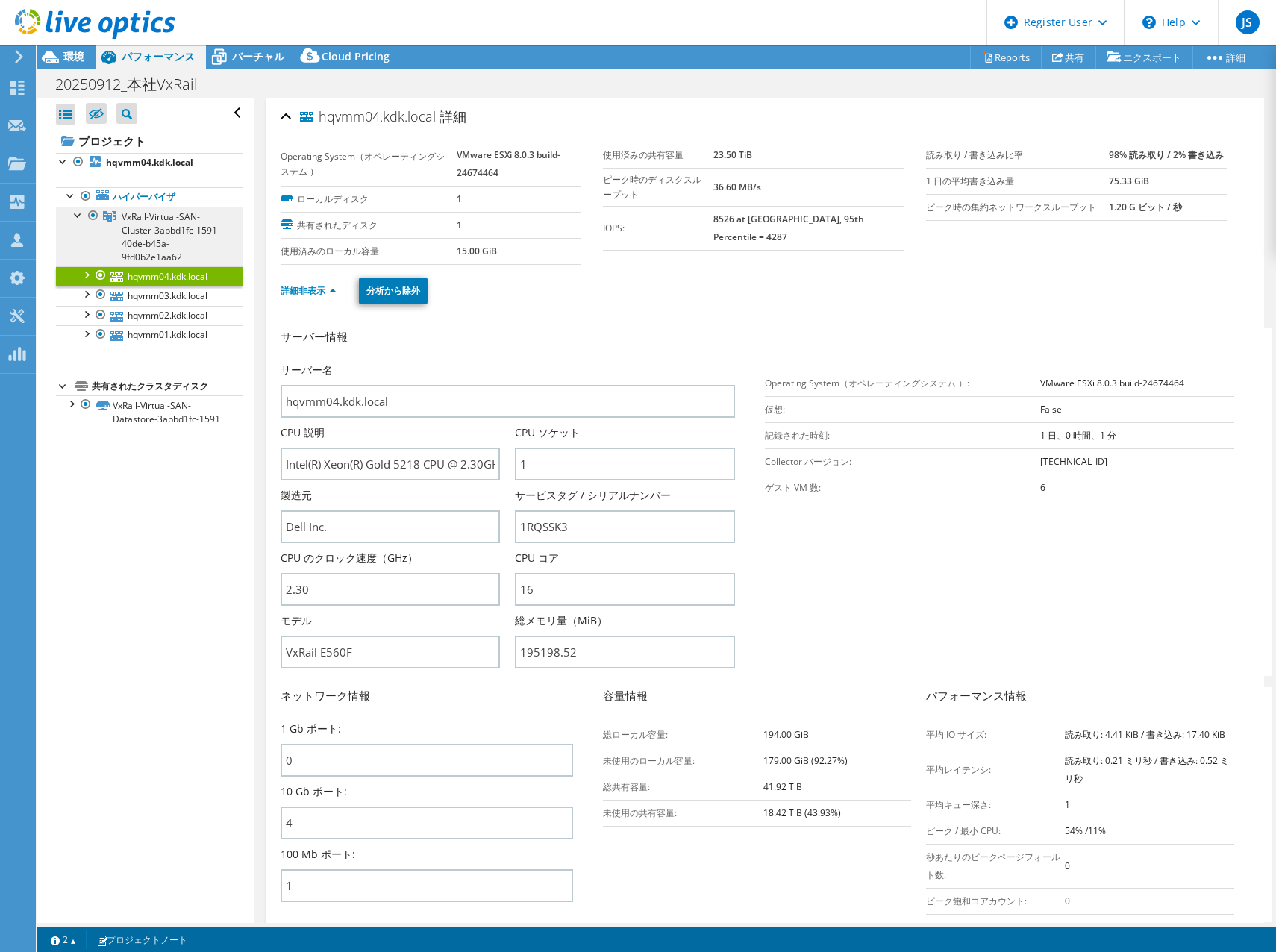
click at [153, 242] on span "VxRail-Virtual-SAN-Cluster-3abbd1fc-1591-40de-b45a-9fd0b2e1aa62" at bounding box center [171, 236] width 99 height 53
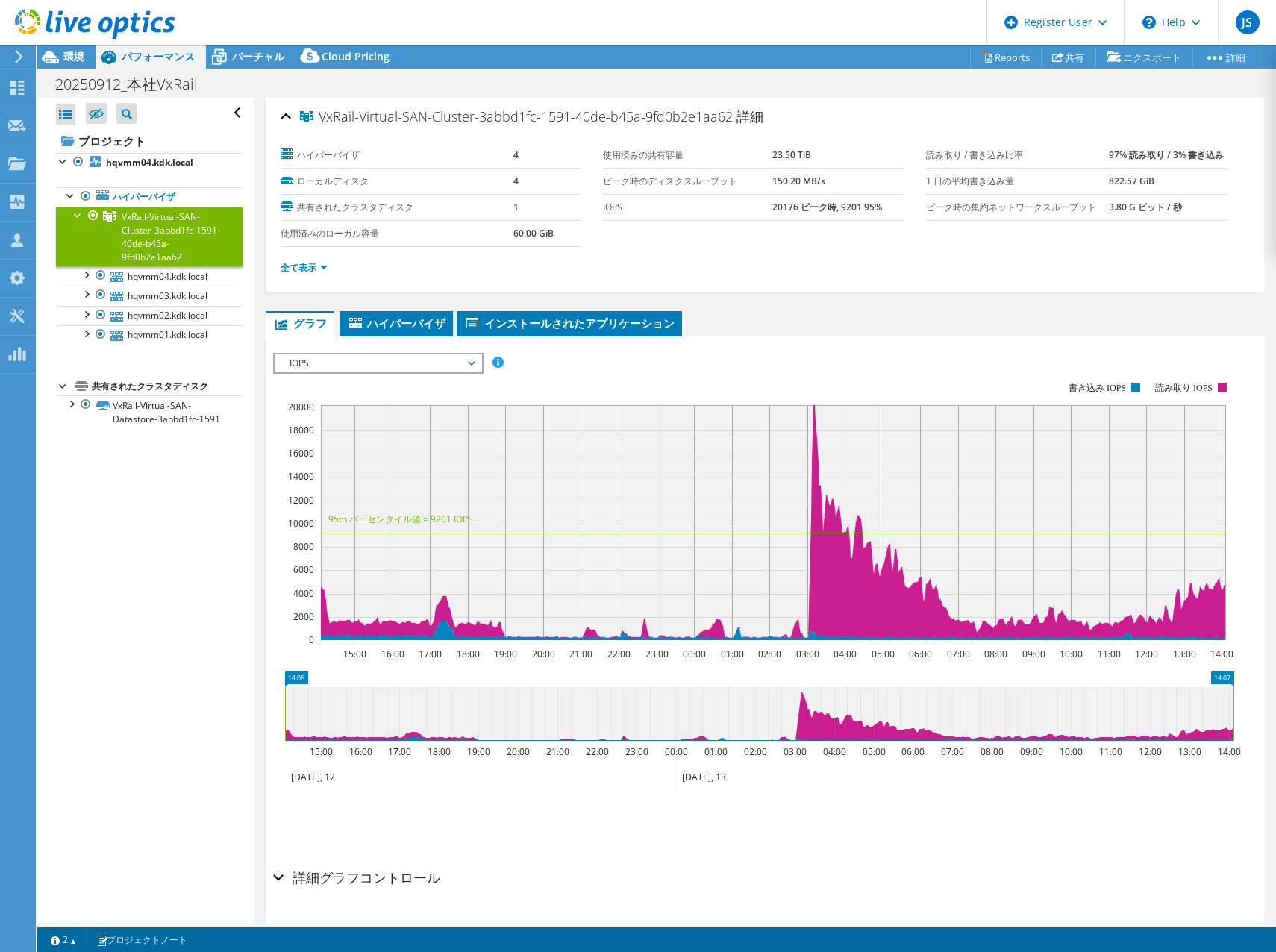
click at [303, 260] on li "全て表示" at bounding box center [308, 268] width 56 height 16
click at [304, 266] on link "全て表示" at bounding box center [304, 267] width 47 height 13
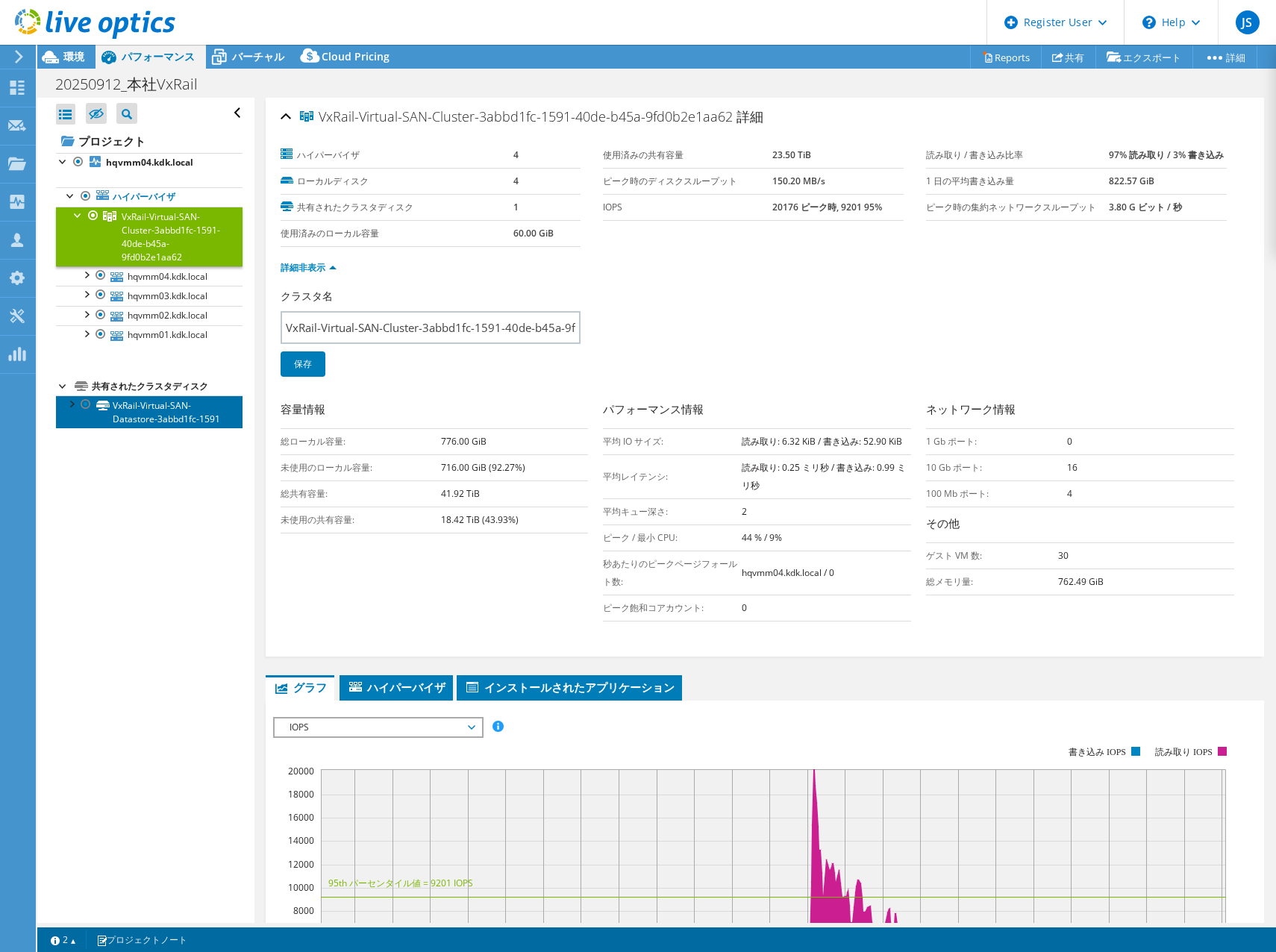
click at [139, 428] on link "VxRail-Virtual-SAN-Datastore-3abbd1fc-1591" at bounding box center [148, 412] width 186 height 33
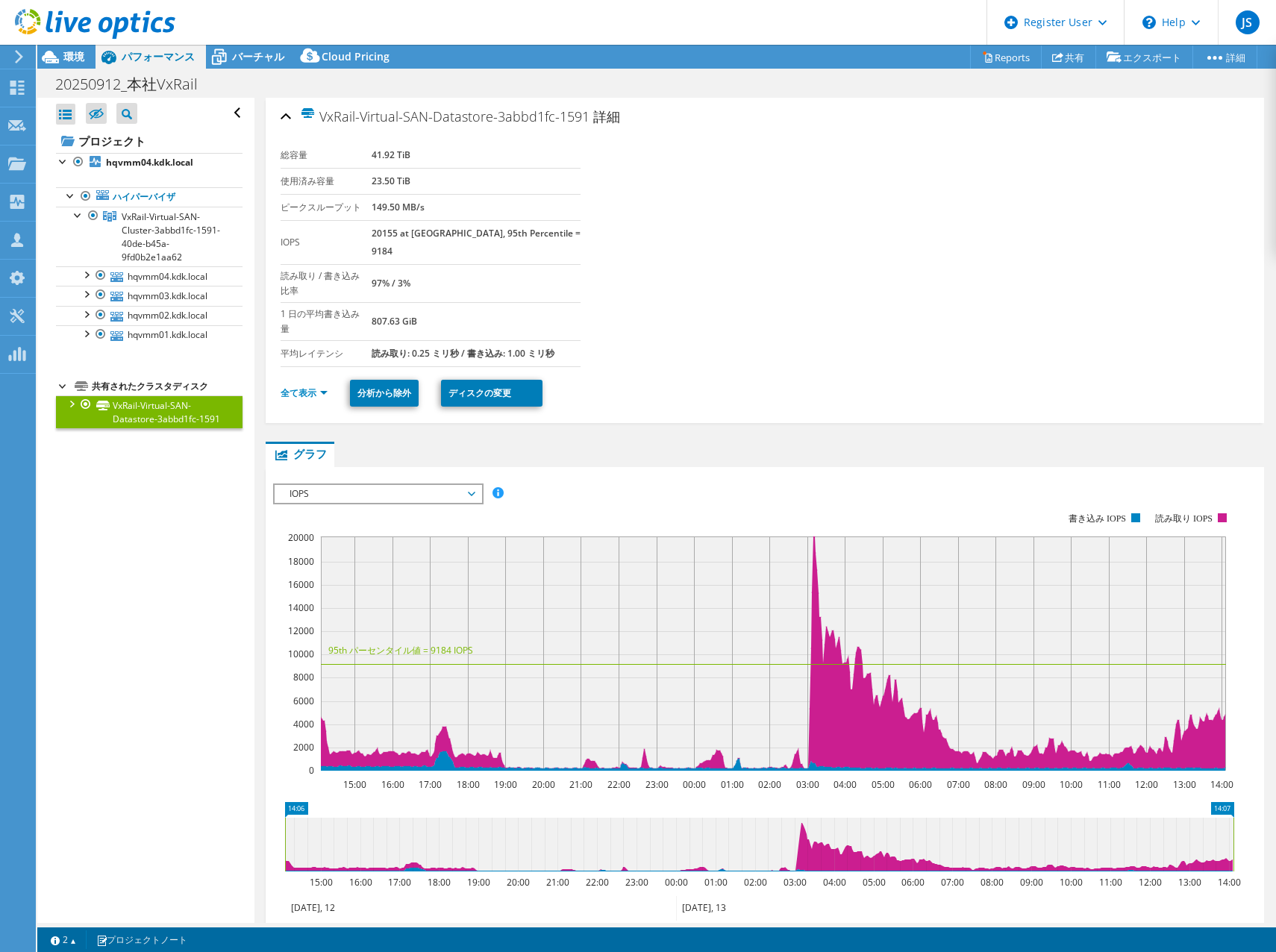
click at [74, 403] on div at bounding box center [71, 403] width 15 height 15
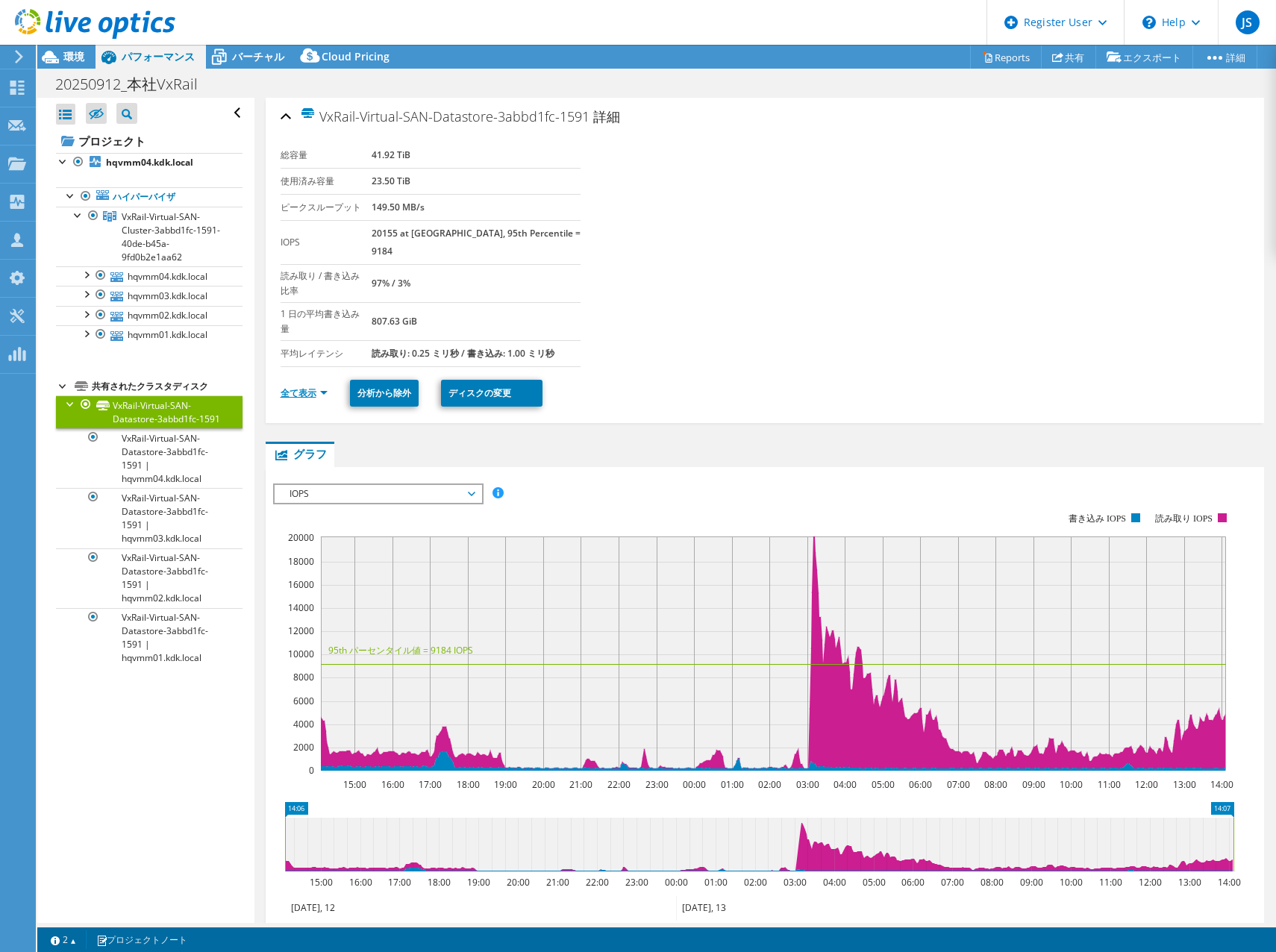
click at [292, 387] on link "全て表示" at bounding box center [304, 393] width 47 height 13
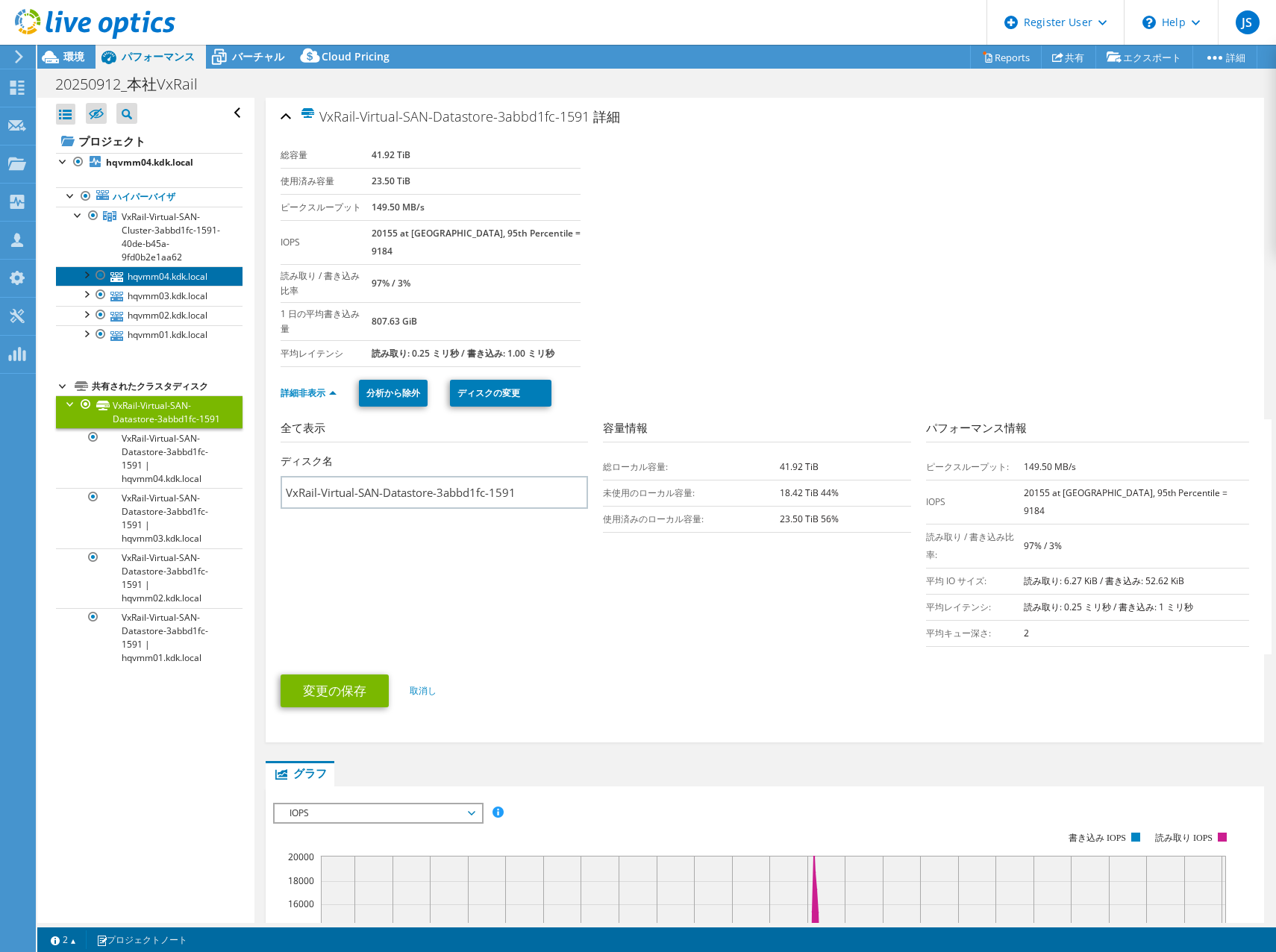
click at [129, 282] on link "hqvmm04.kdk.local" at bounding box center [148, 276] width 186 height 20
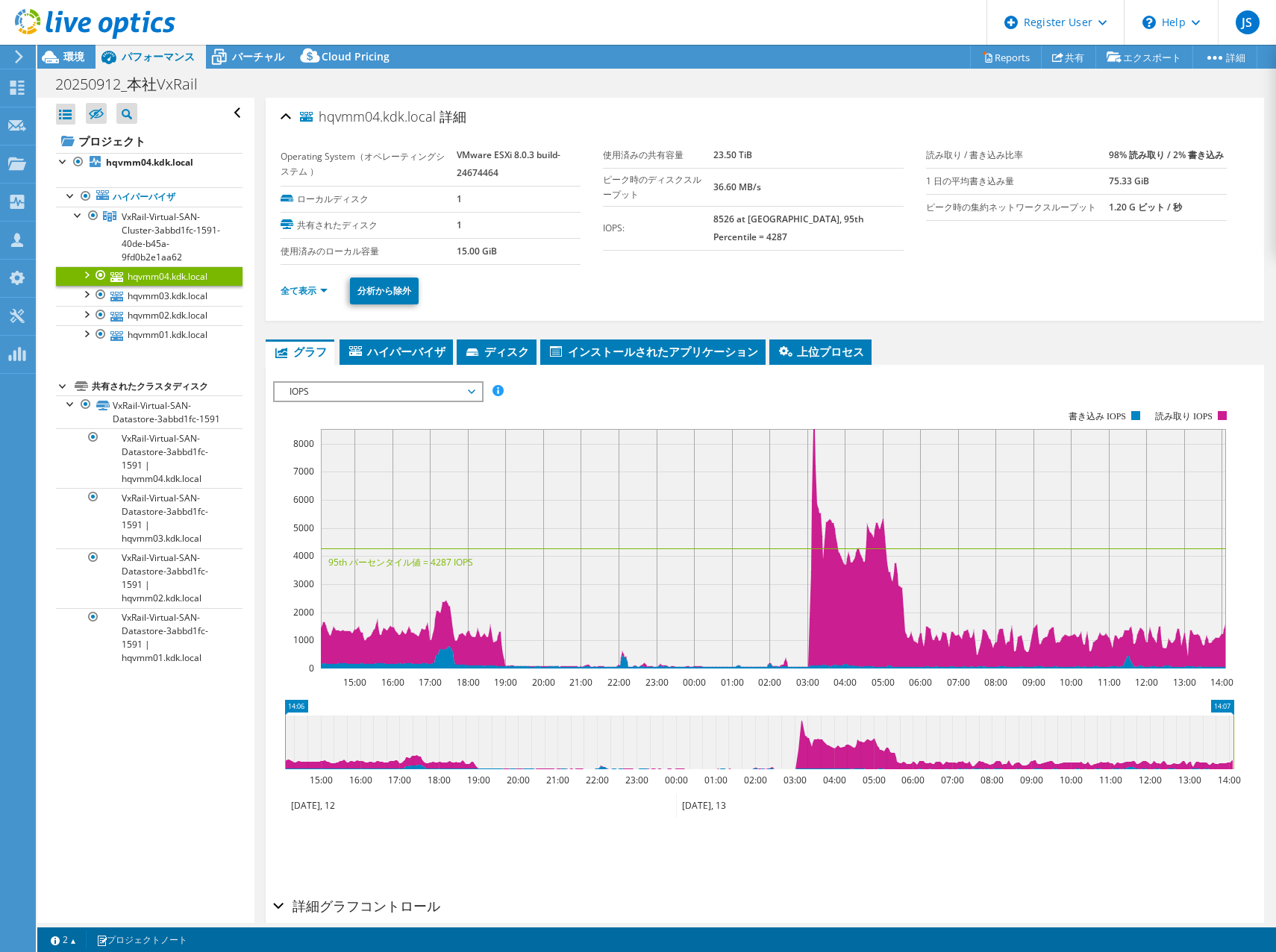
click at [87, 272] on div at bounding box center [85, 273] width 15 height 15
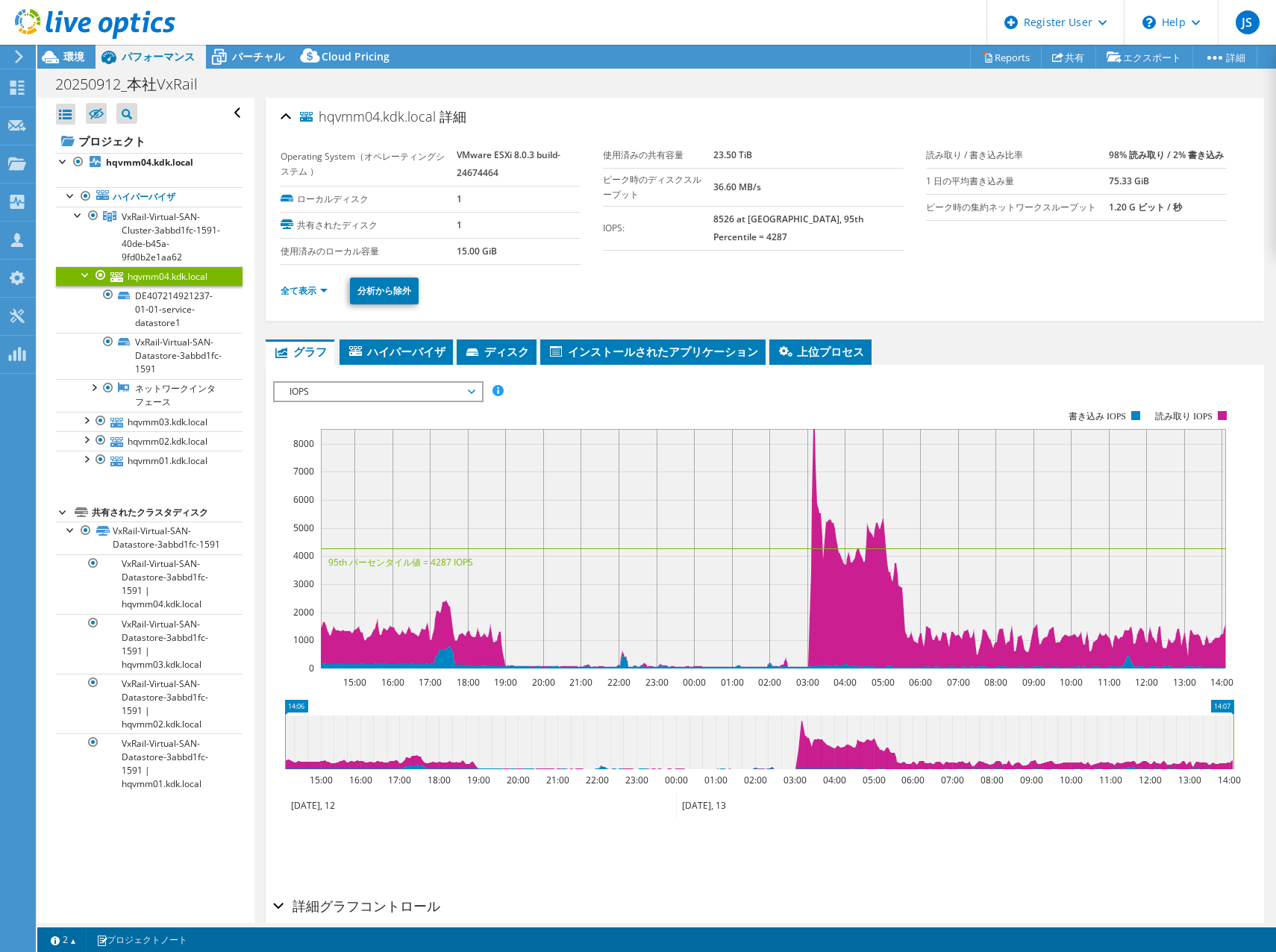
click at [294, 298] on li "全て表示" at bounding box center [308, 290] width 56 height 16
click at [297, 291] on link "全て表示" at bounding box center [304, 290] width 47 height 13
